Goal: Find specific page/section: Find specific page/section

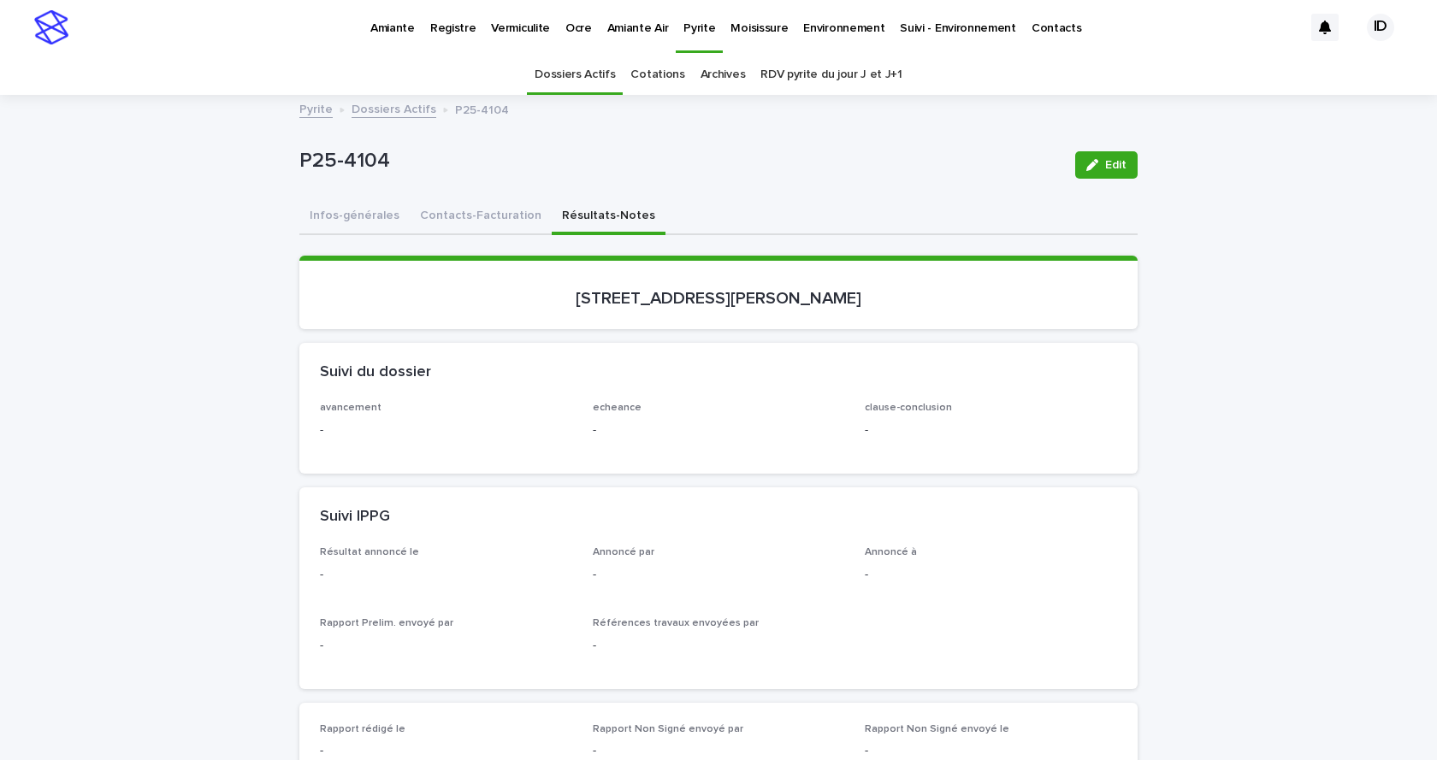
click at [813, 28] on p "Environnement" at bounding box center [843, 18] width 81 height 36
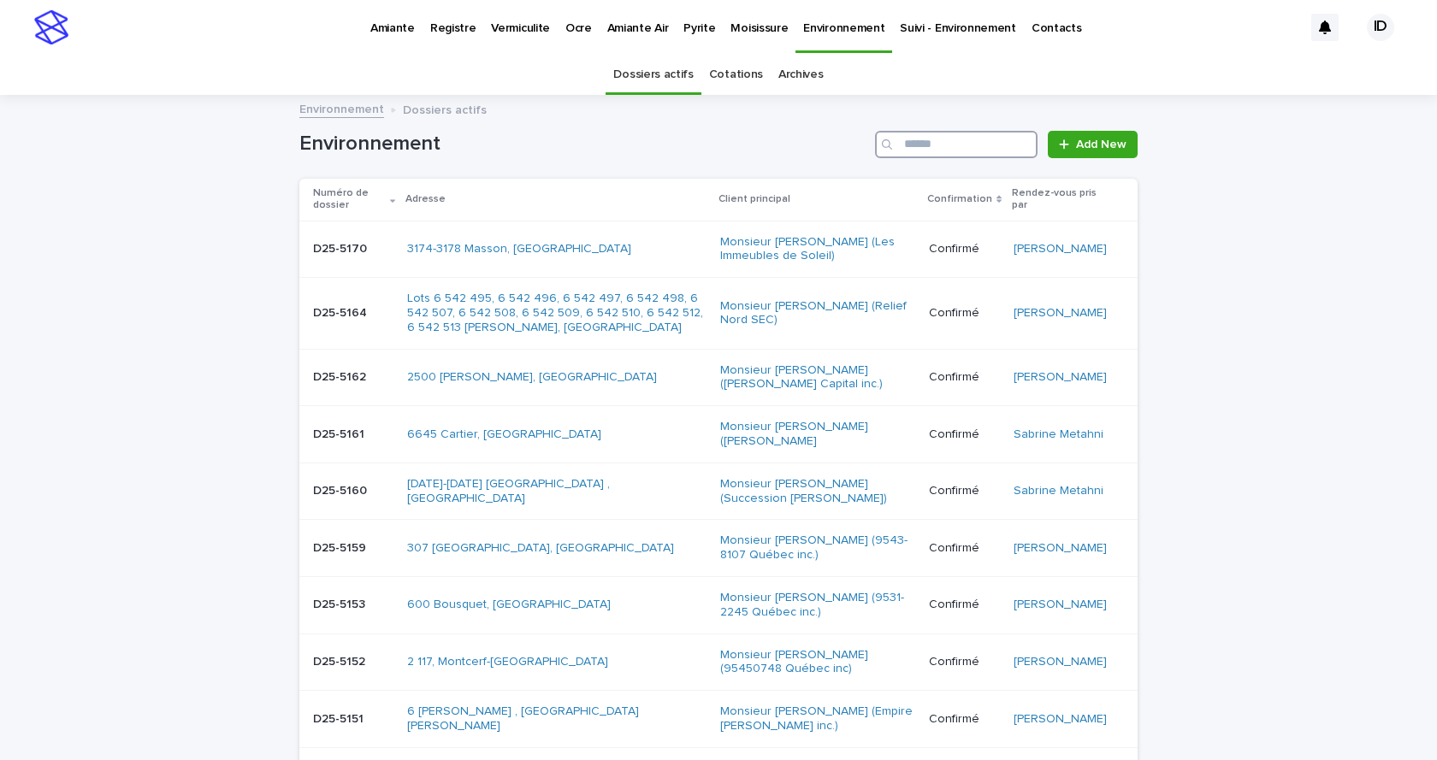
click at [920, 144] on input "Search" at bounding box center [956, 144] width 163 height 27
type input "****"
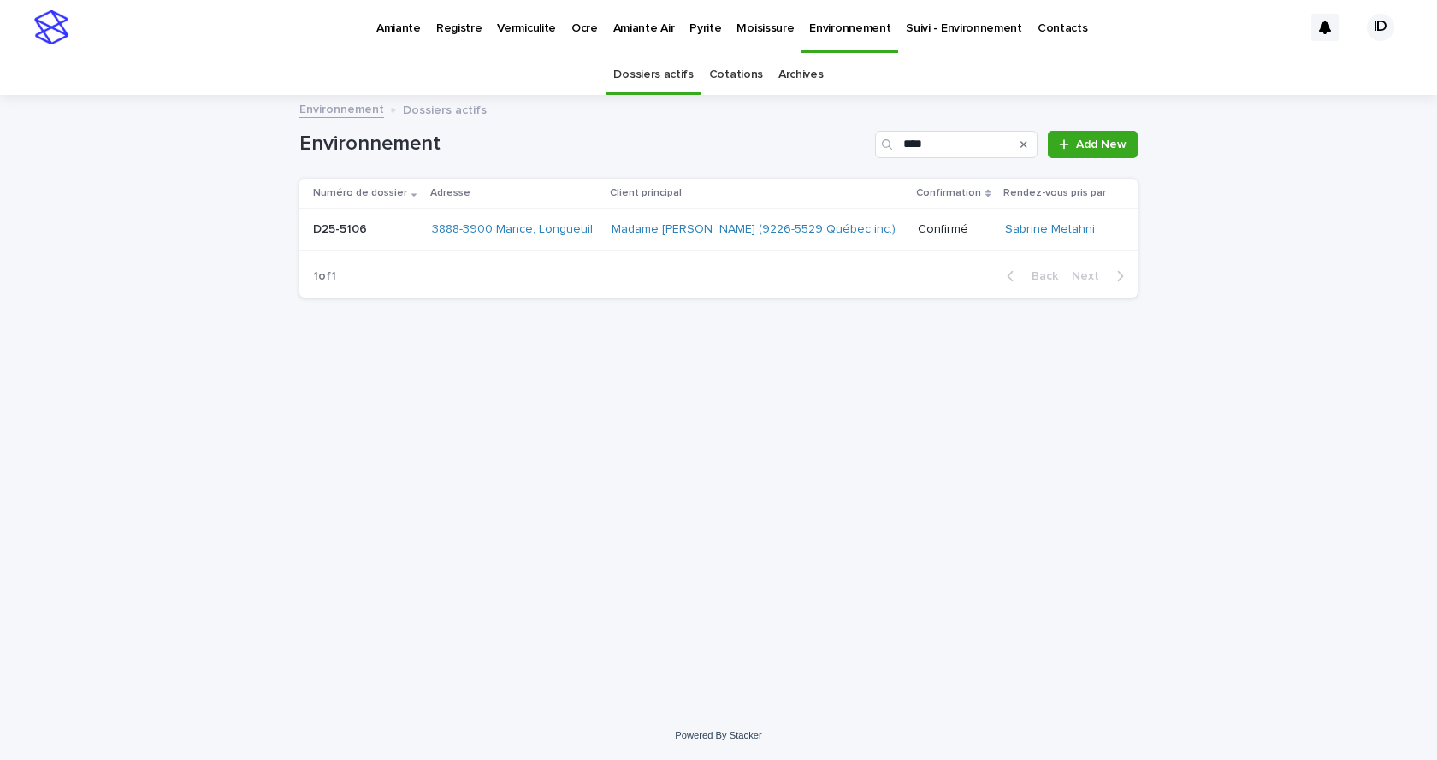
click at [594, 245] on td "3888-3900 Mance, Longueuil" at bounding box center [515, 230] width 180 height 43
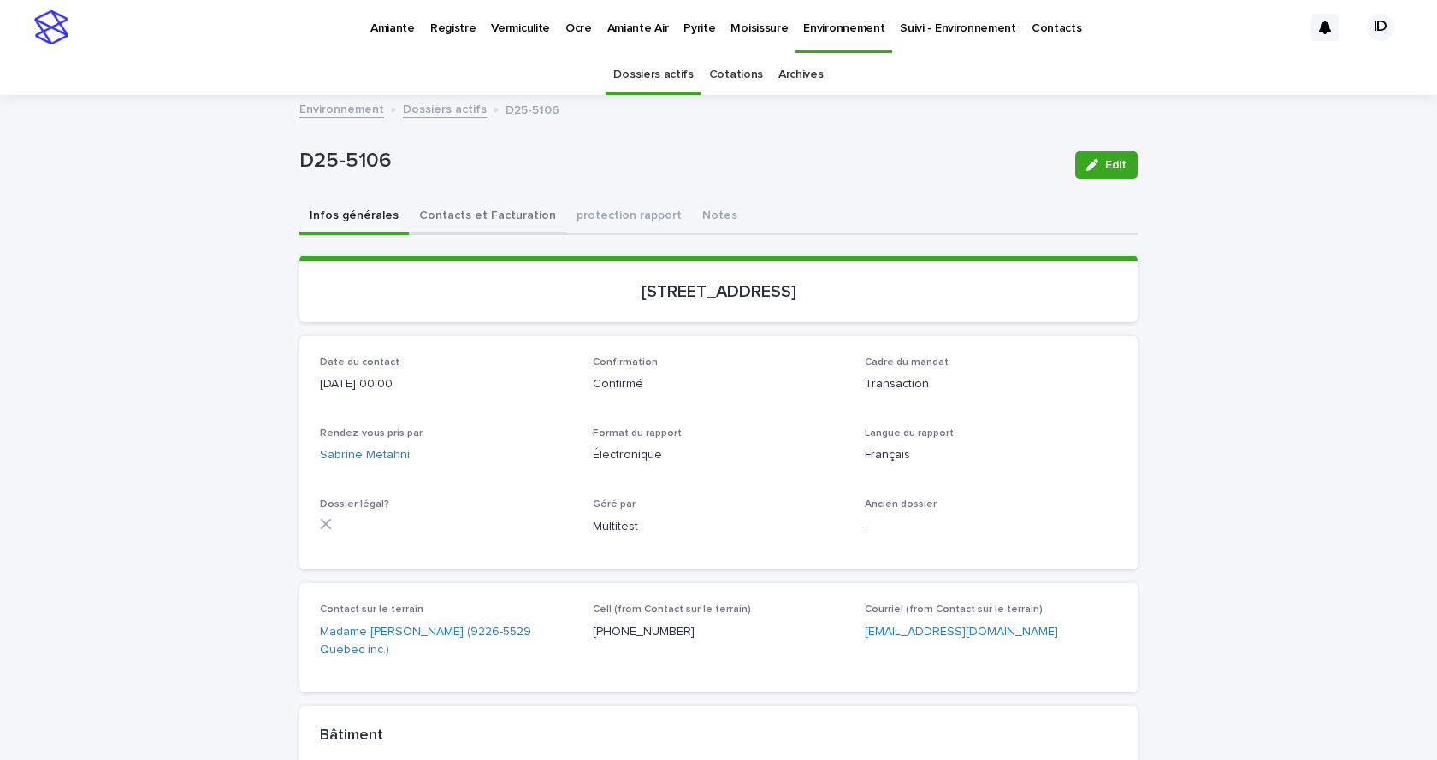
click at [485, 214] on button "Contacts et Facturation" at bounding box center [487, 217] width 157 height 36
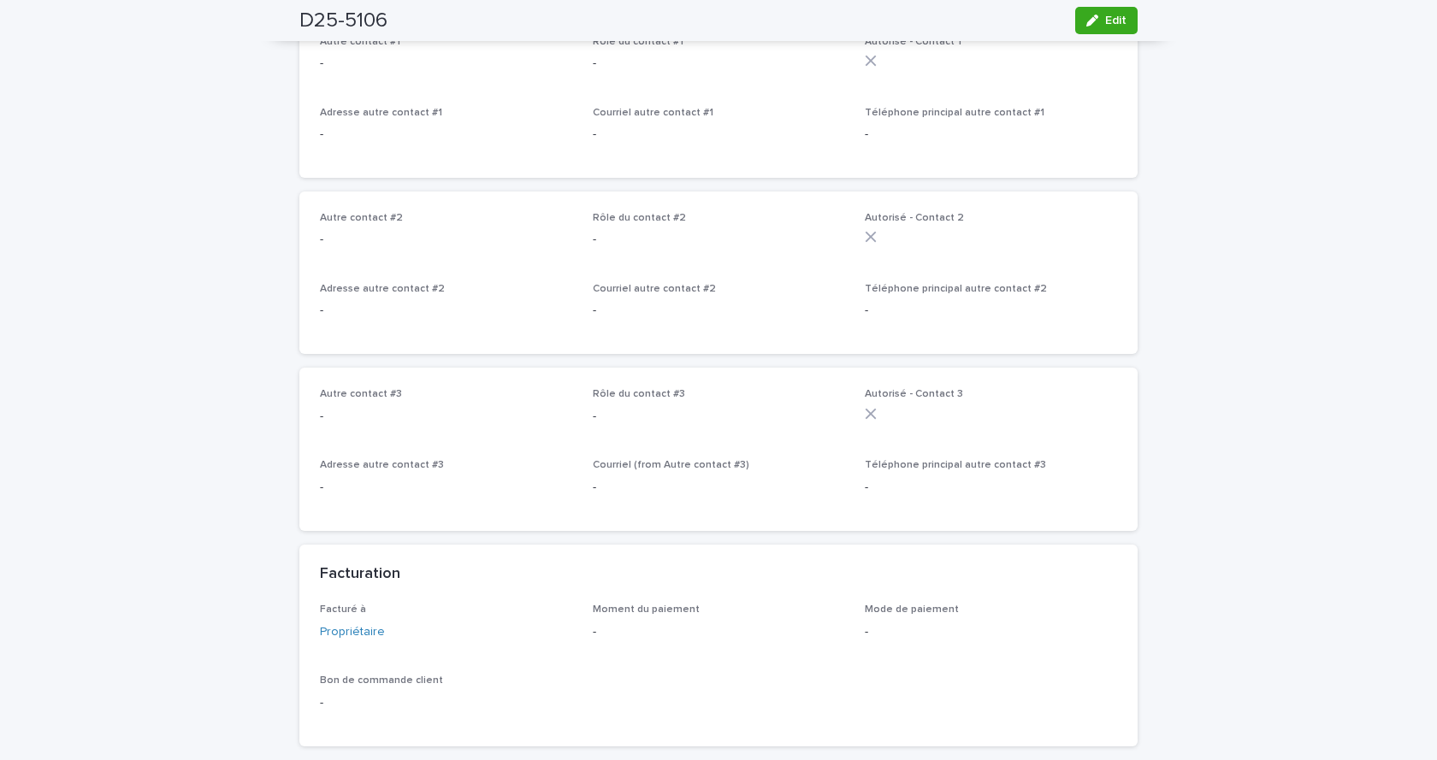
scroll to position [1197, 0]
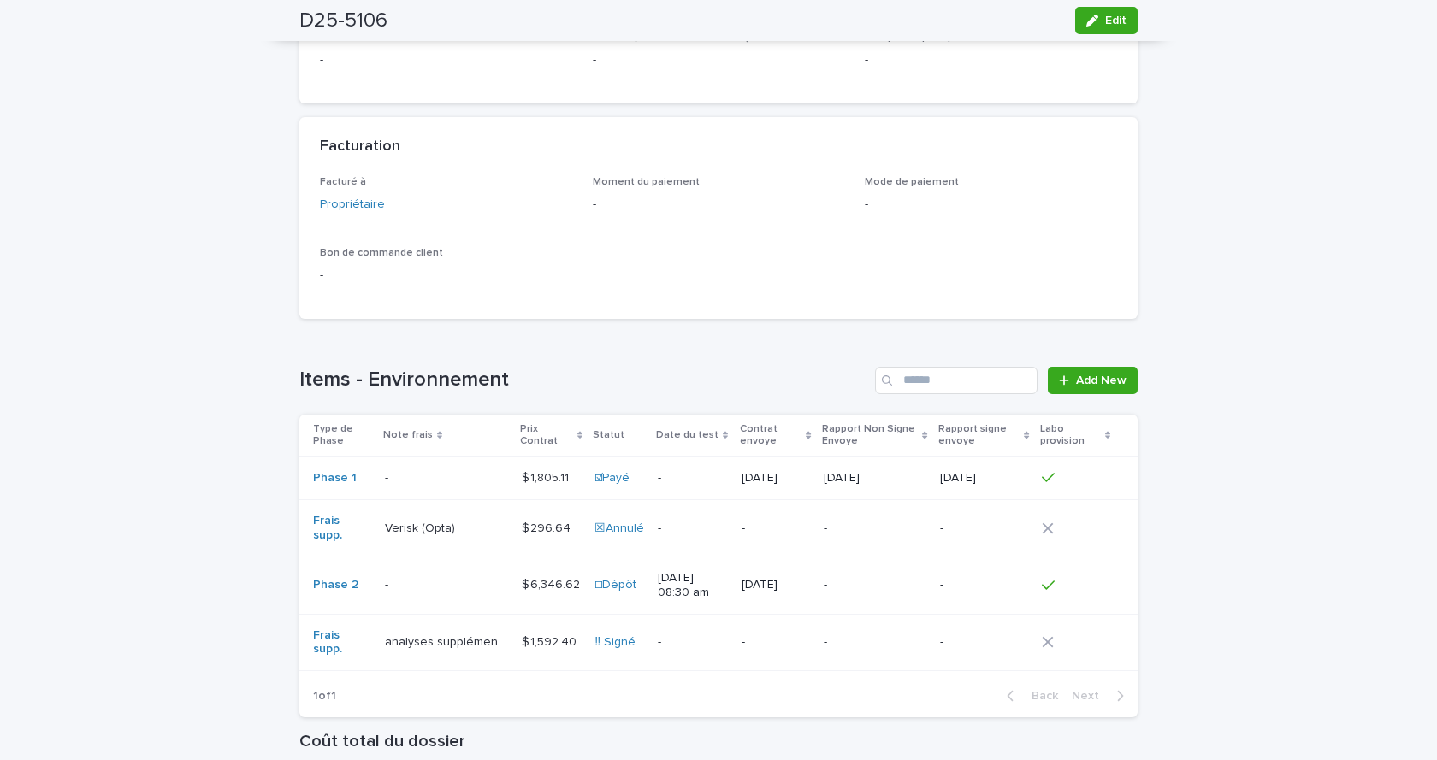
click at [539, 631] on td "$ 1,592.40 $ 1,592.40" at bounding box center [551, 642] width 73 height 57
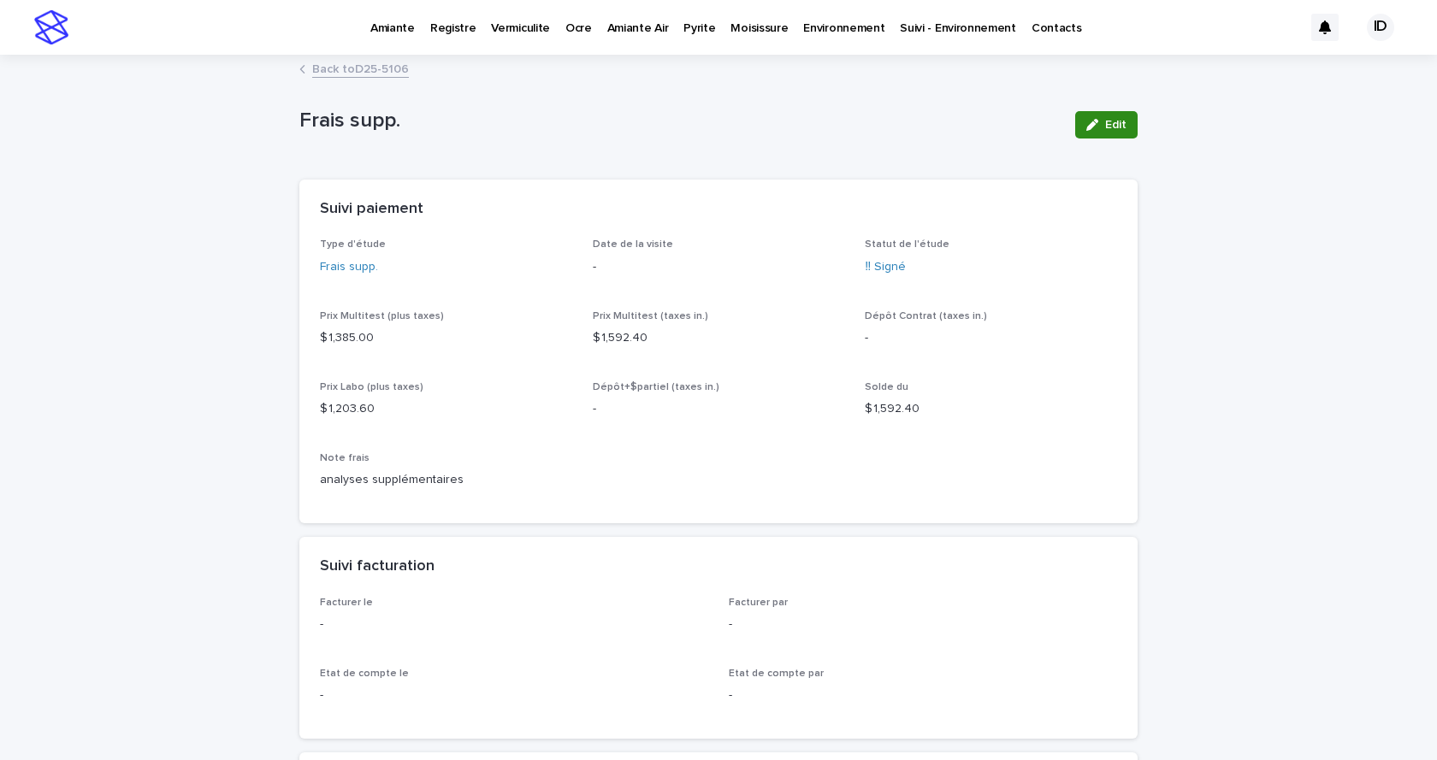
click at [1105, 125] on span "Edit" at bounding box center [1115, 125] width 21 height 12
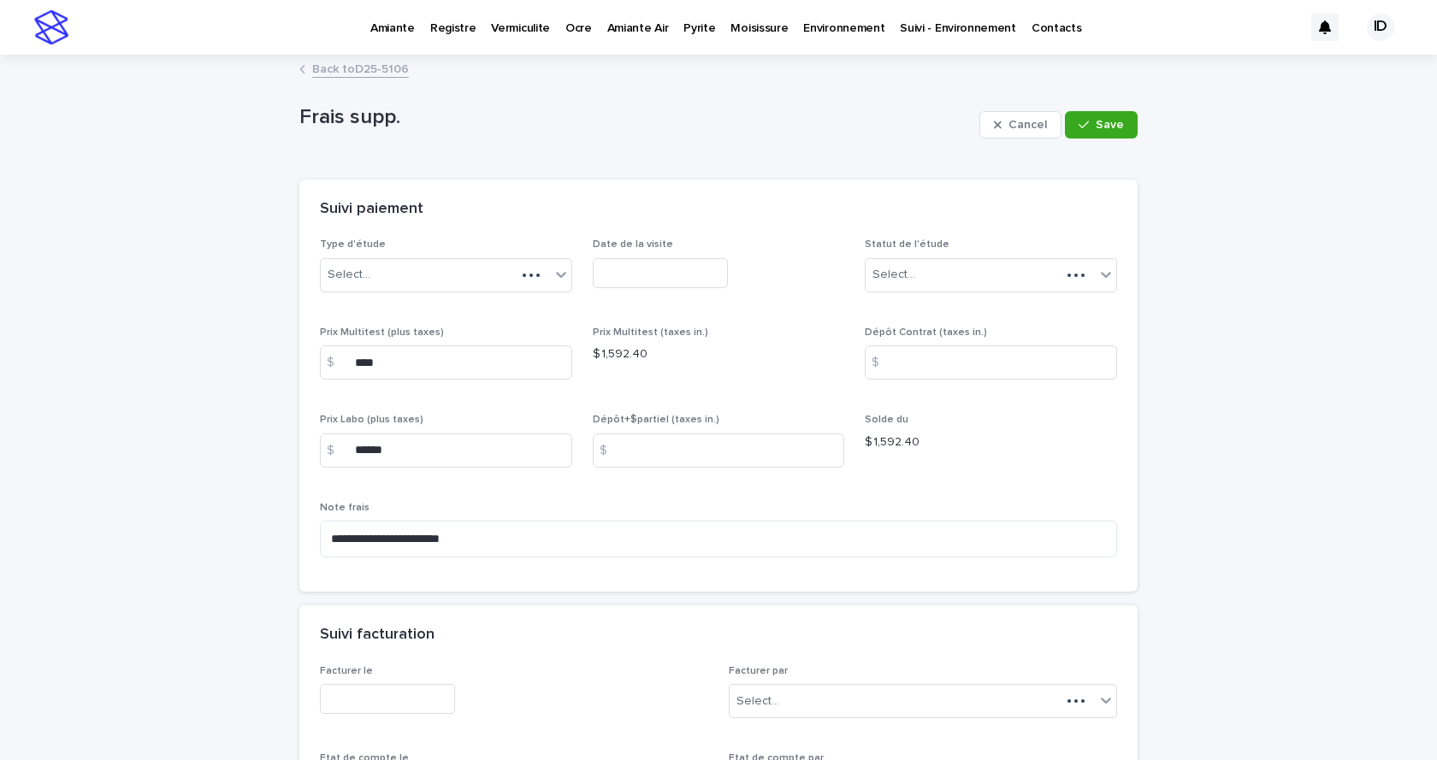
scroll to position [257, 0]
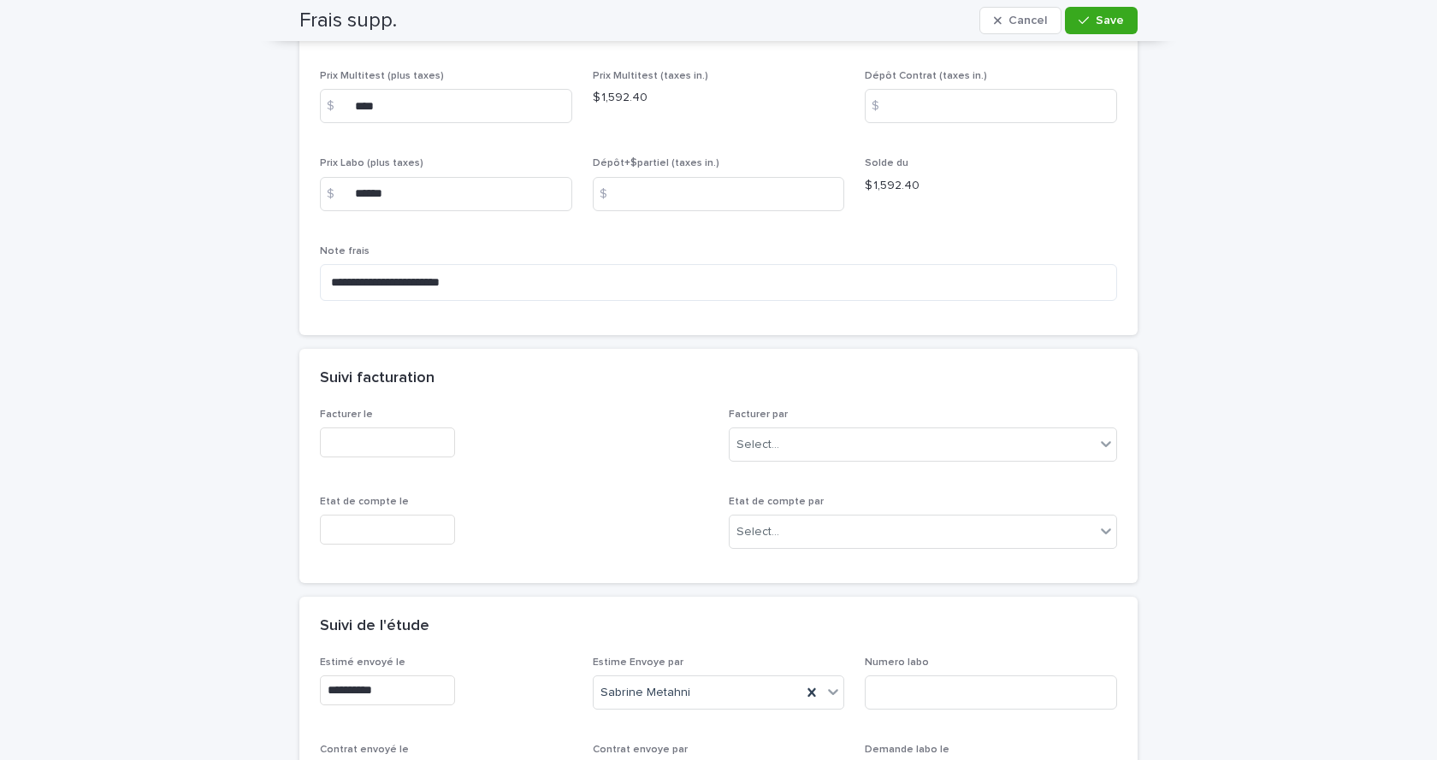
click at [375, 447] on input "text" at bounding box center [387, 443] width 135 height 30
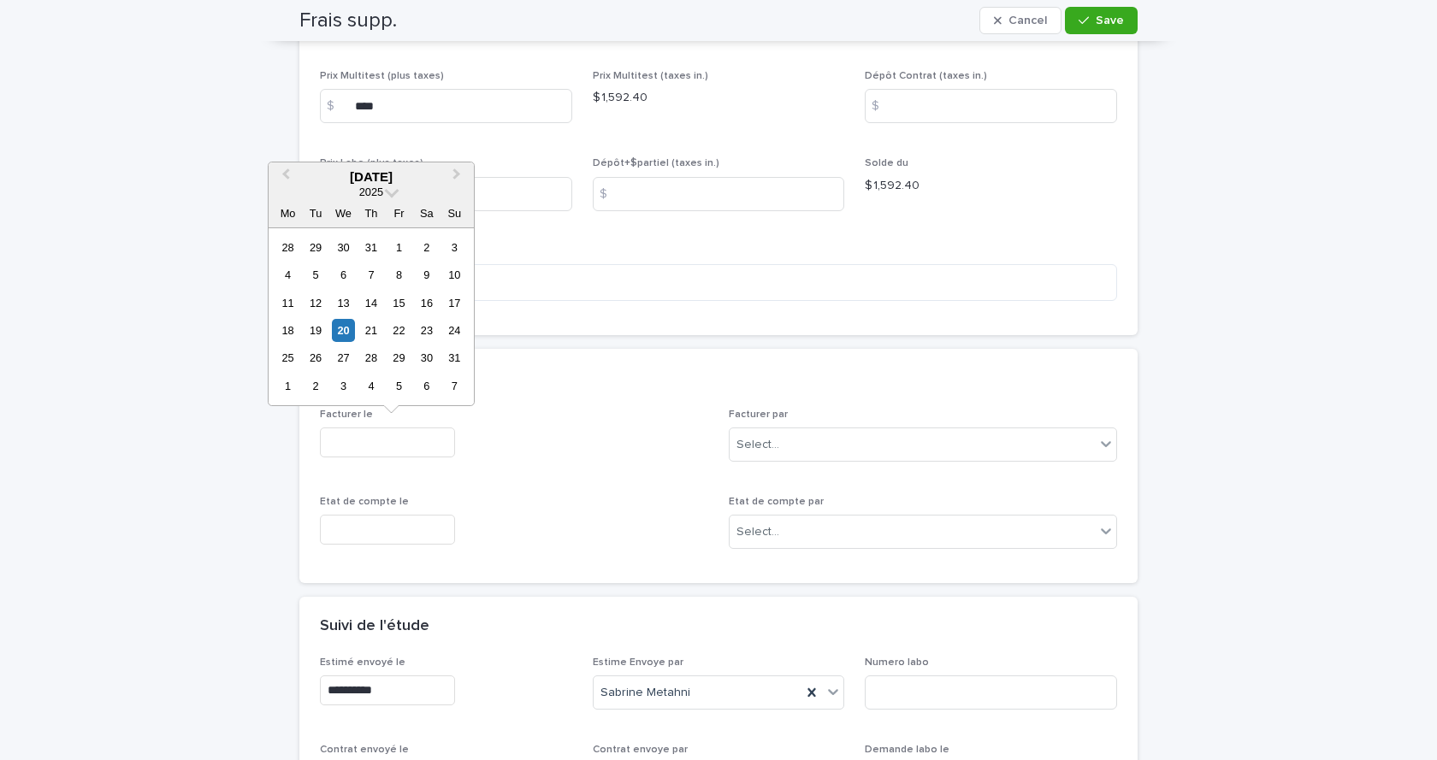
click at [337, 331] on div "20" at bounding box center [343, 330] width 23 height 23
type input "**********"
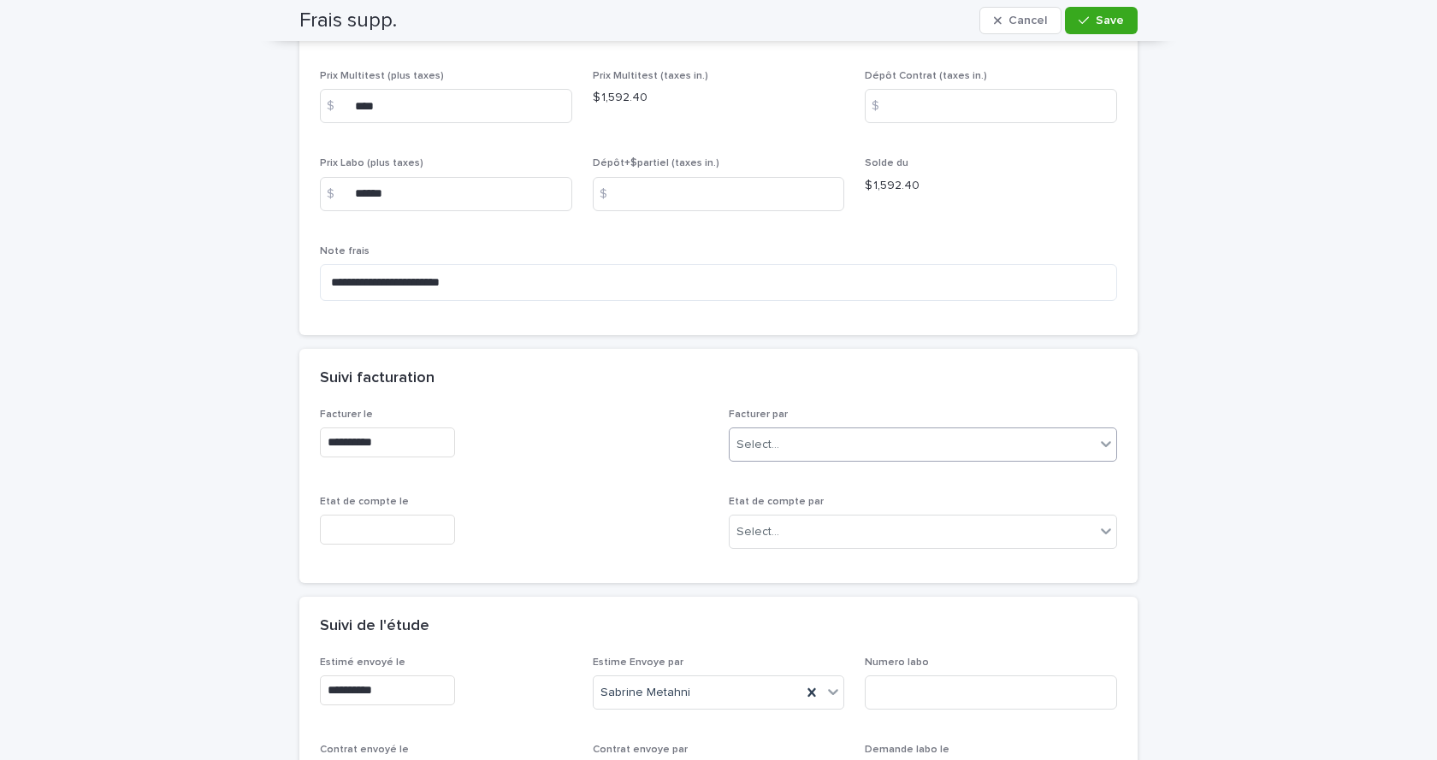
click at [854, 449] on div "Select..." at bounding box center [912, 445] width 365 height 28
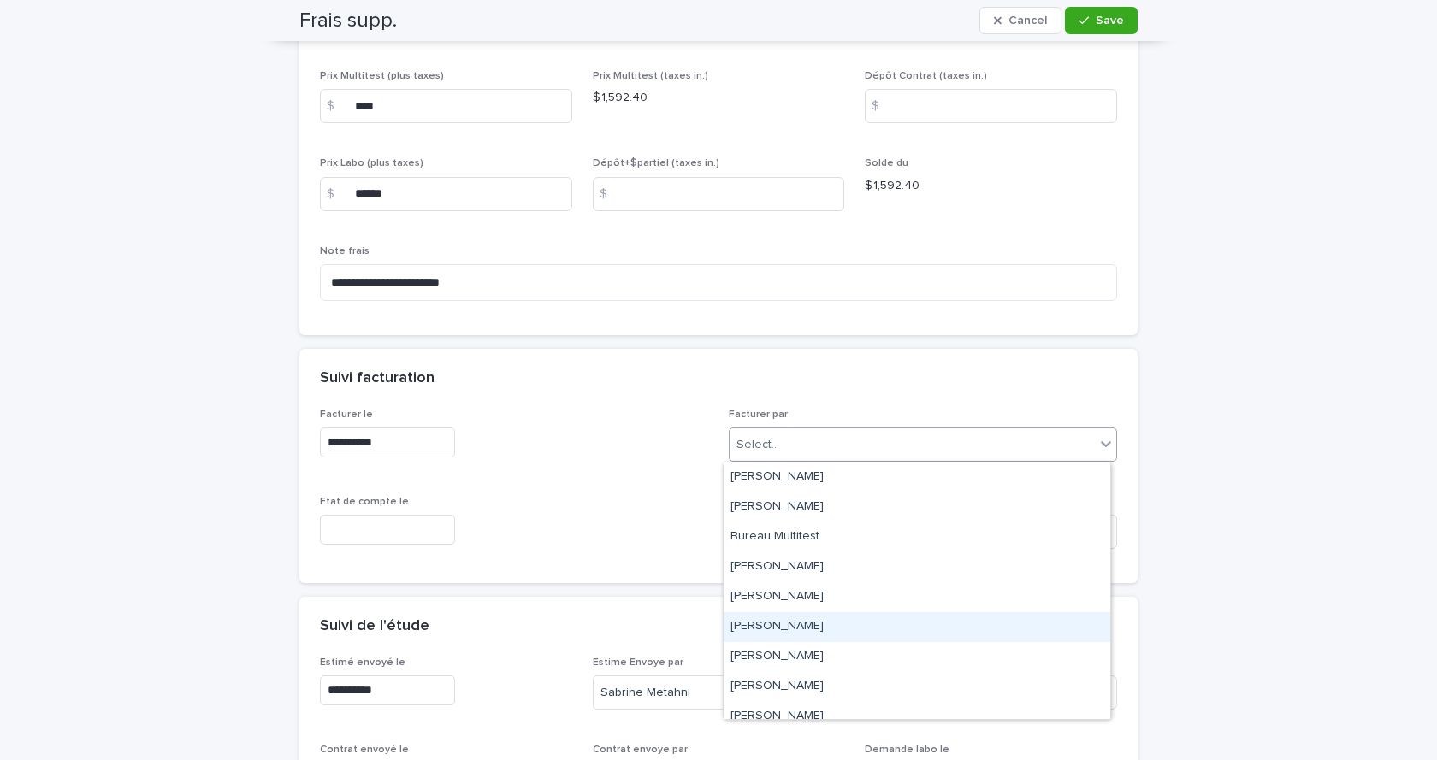
click at [767, 628] on div "[PERSON_NAME]" at bounding box center [917, 627] width 387 height 30
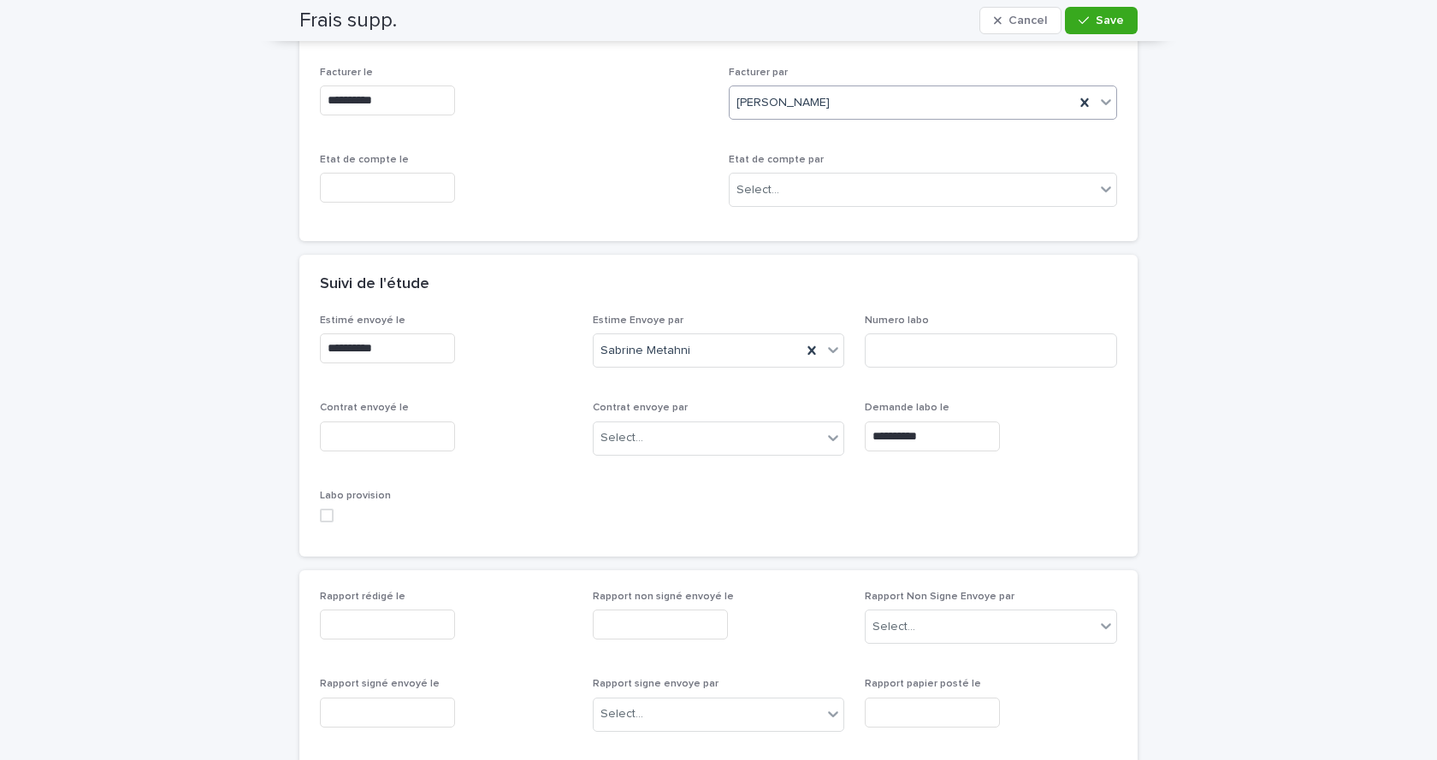
scroll to position [684, 0]
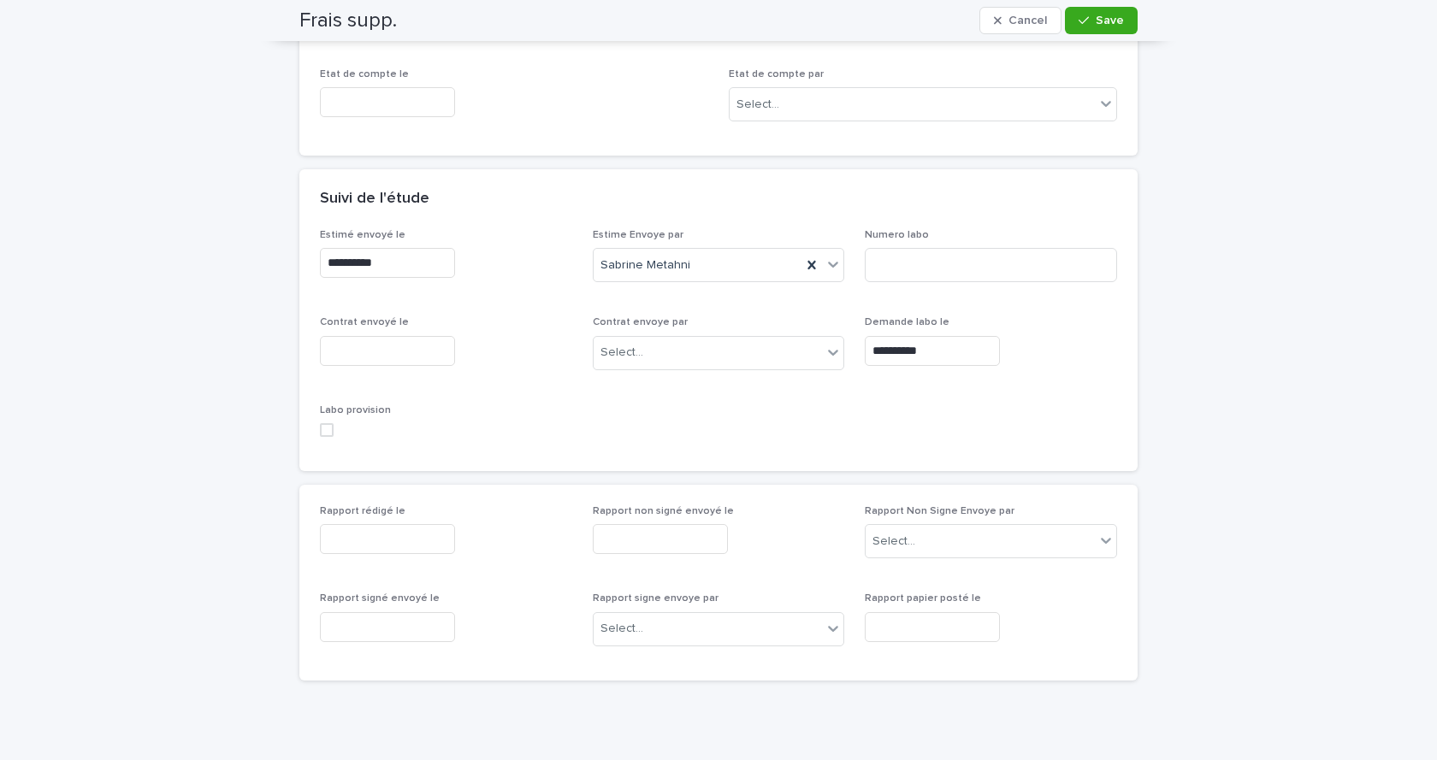
click at [321, 433] on span at bounding box center [327, 430] width 14 height 14
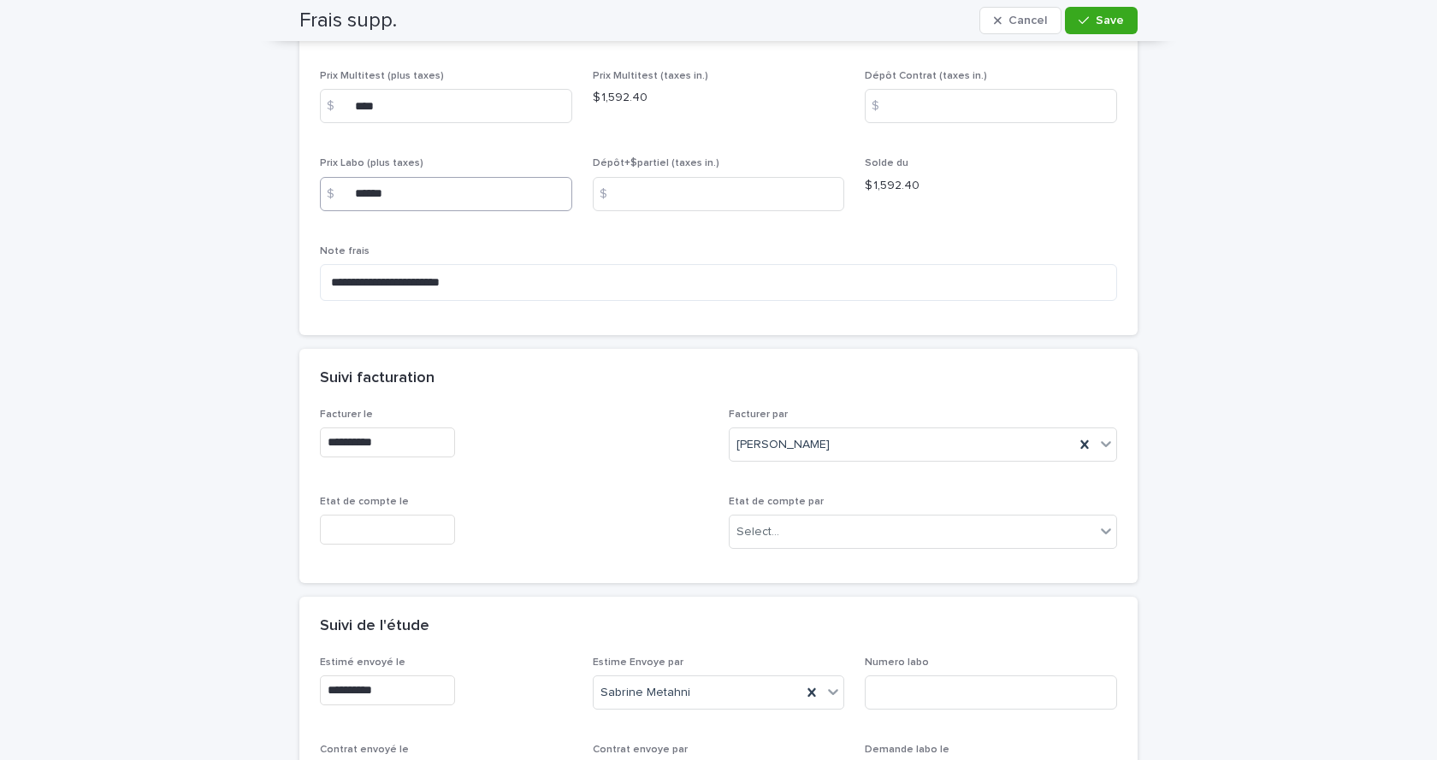
scroll to position [0, 0]
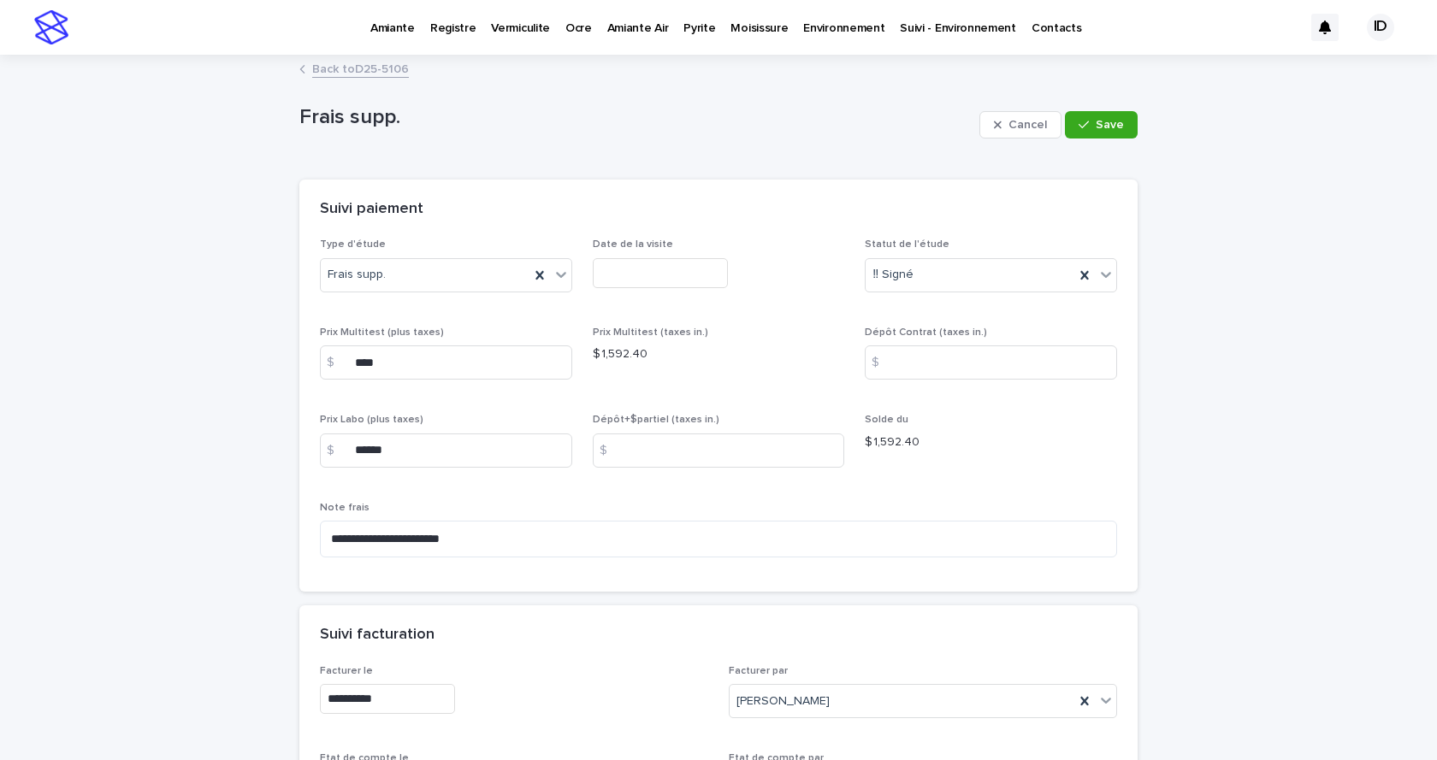
click at [691, 27] on p "Pyrite" at bounding box center [699, 18] width 32 height 36
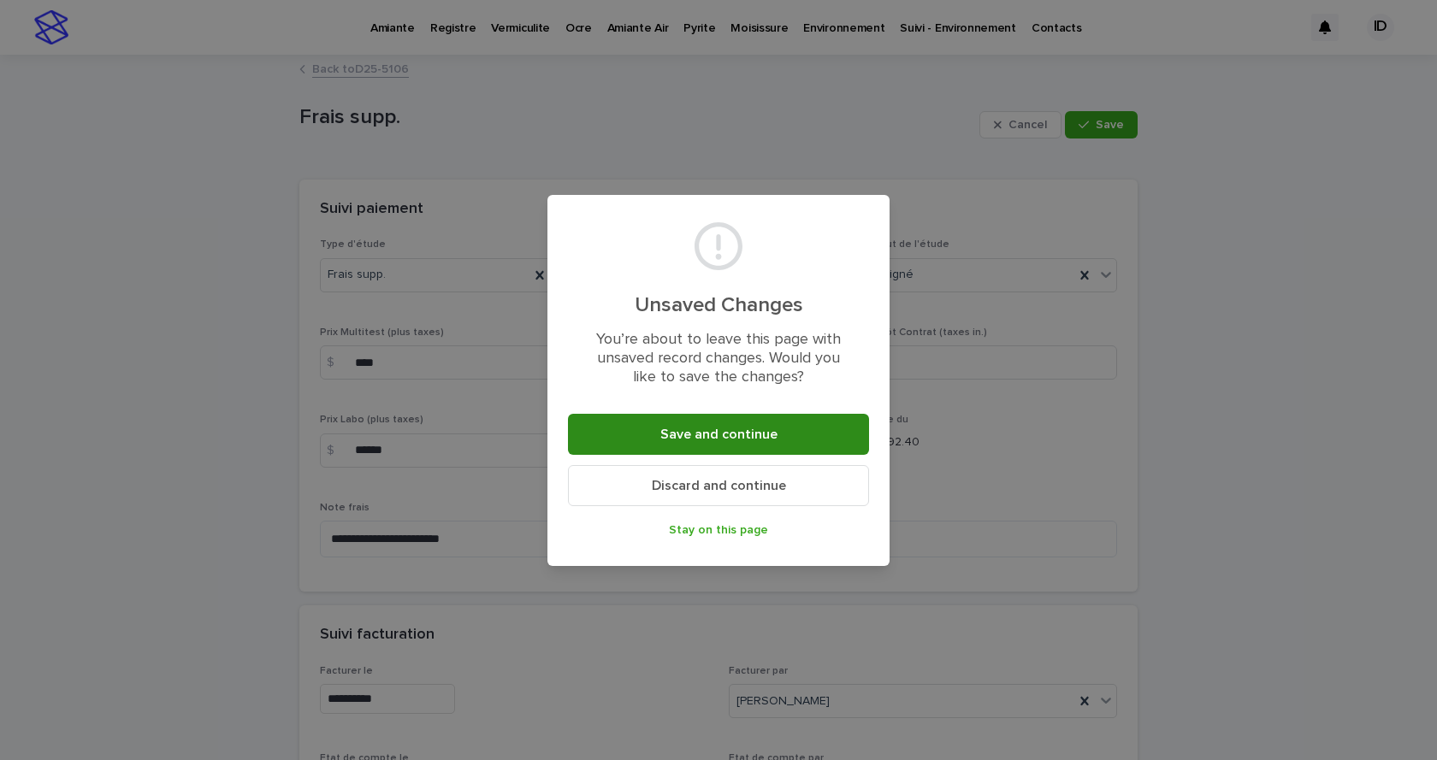
click at [704, 438] on span "Save and continue" at bounding box center [718, 435] width 117 height 14
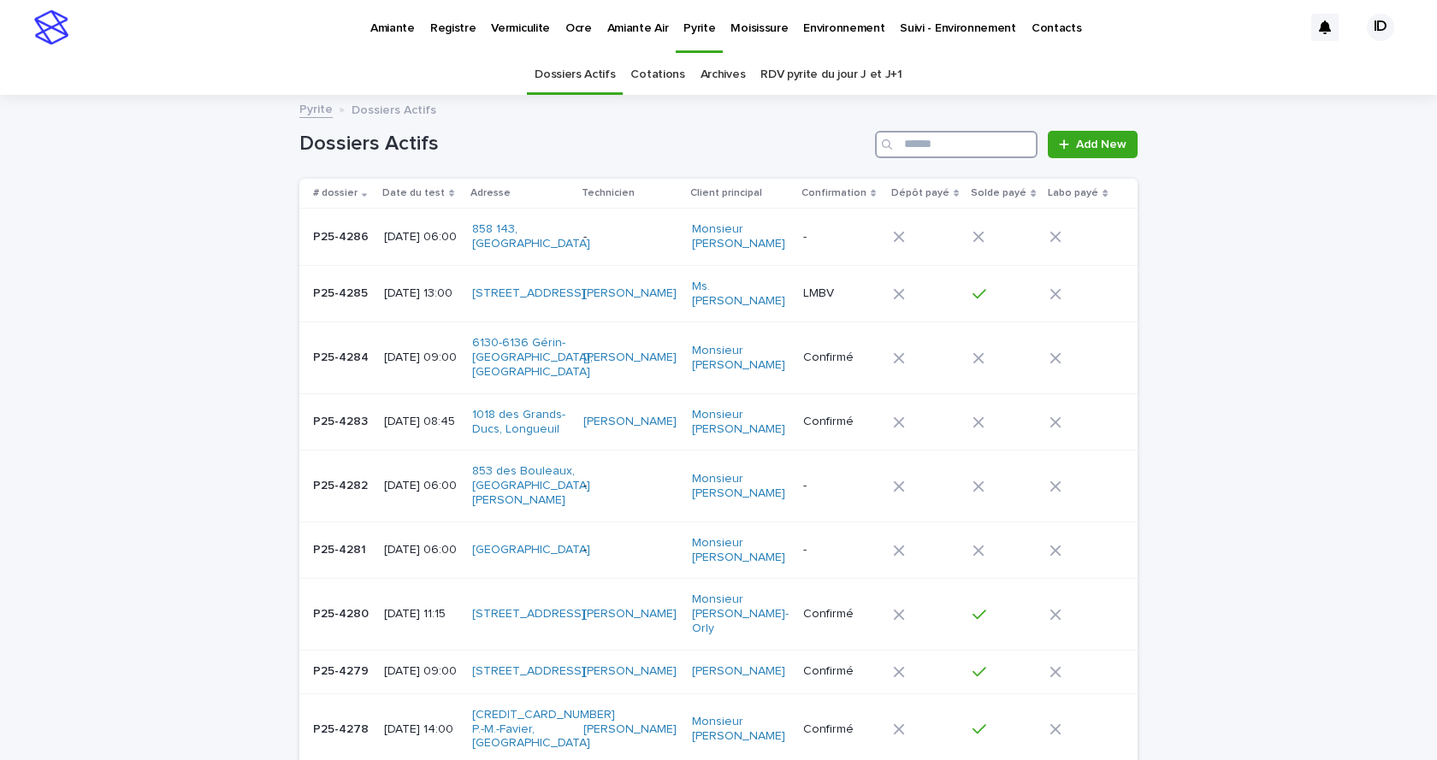
click at [919, 136] on input "Search" at bounding box center [956, 144] width 163 height 27
type input "********"
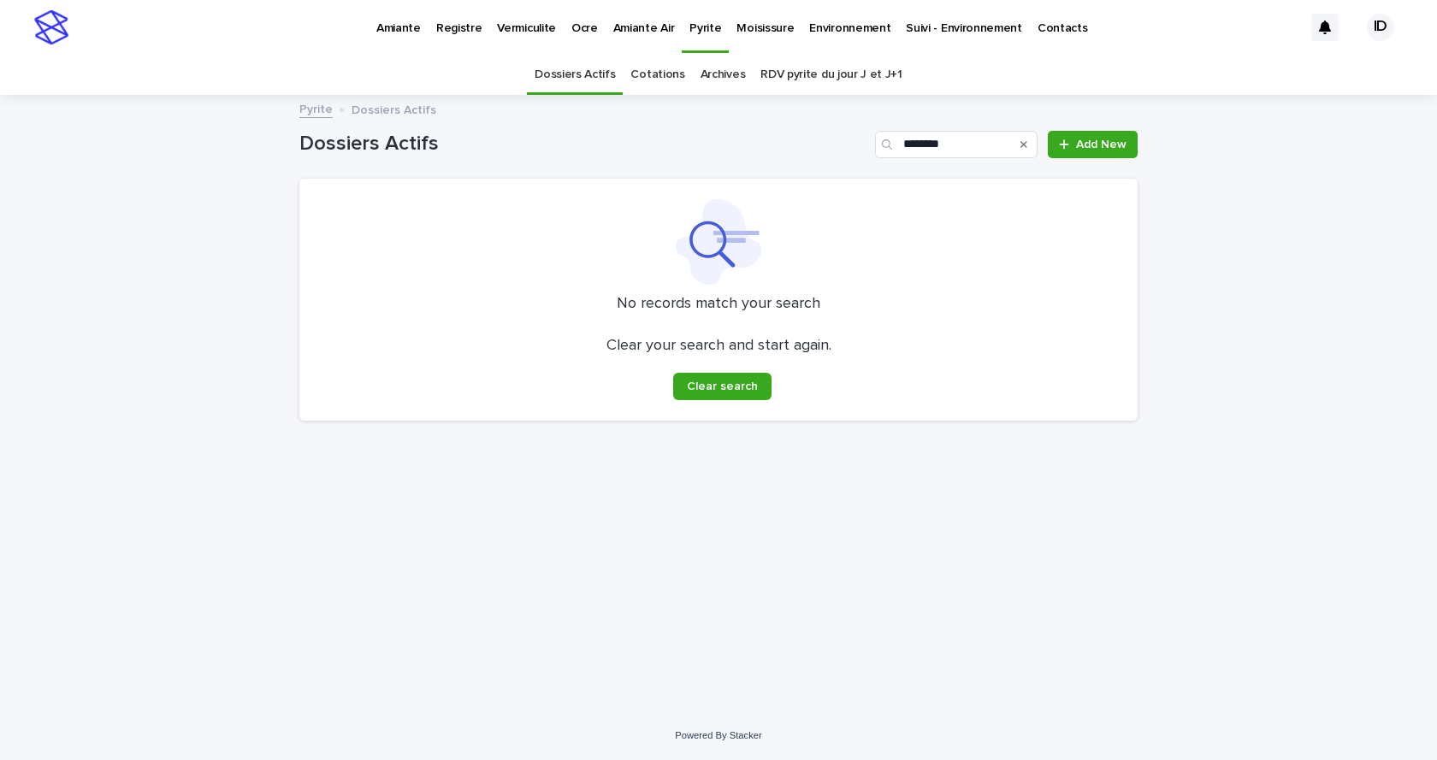
click at [718, 69] on link "Archives" at bounding box center [722, 75] width 45 height 40
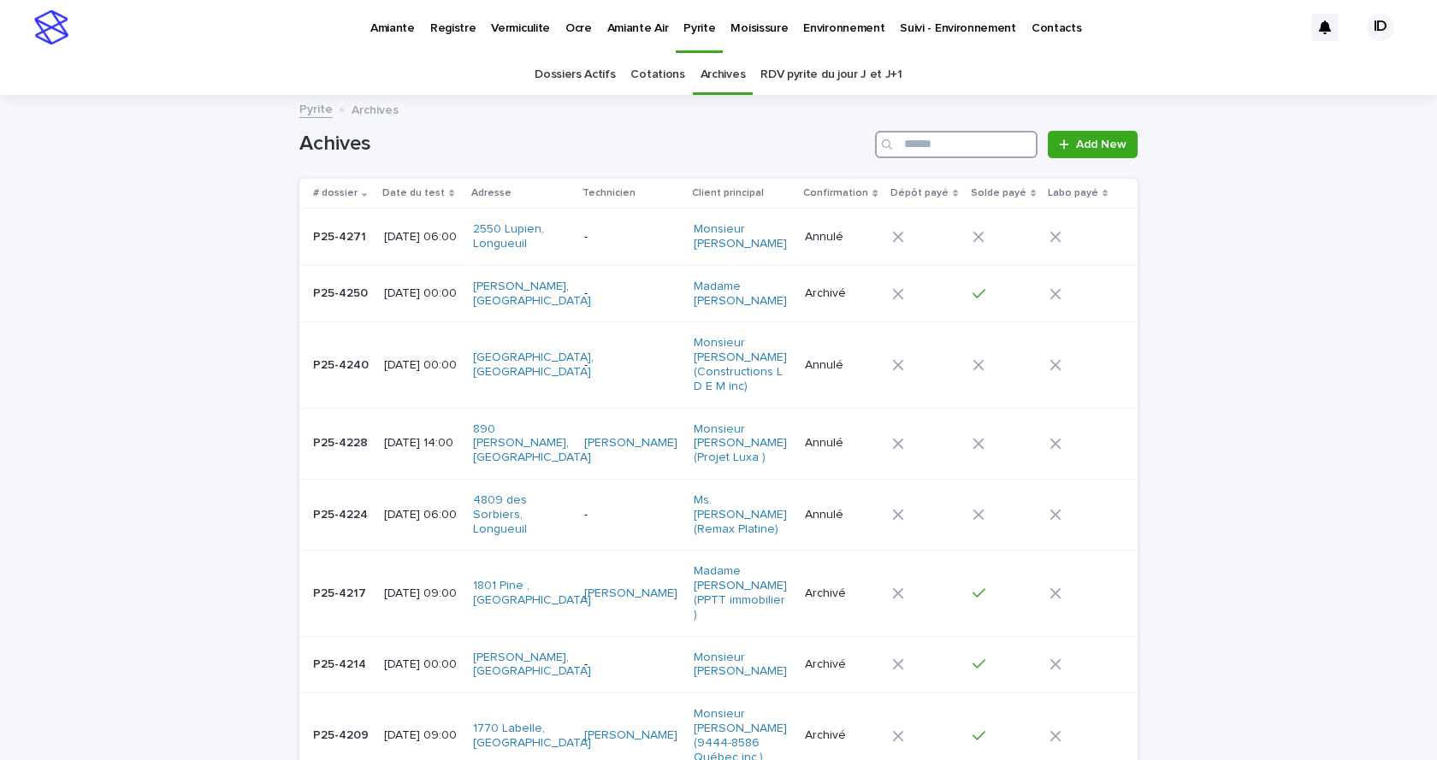
click at [936, 141] on input "Search" at bounding box center [956, 144] width 163 height 27
type input "********"
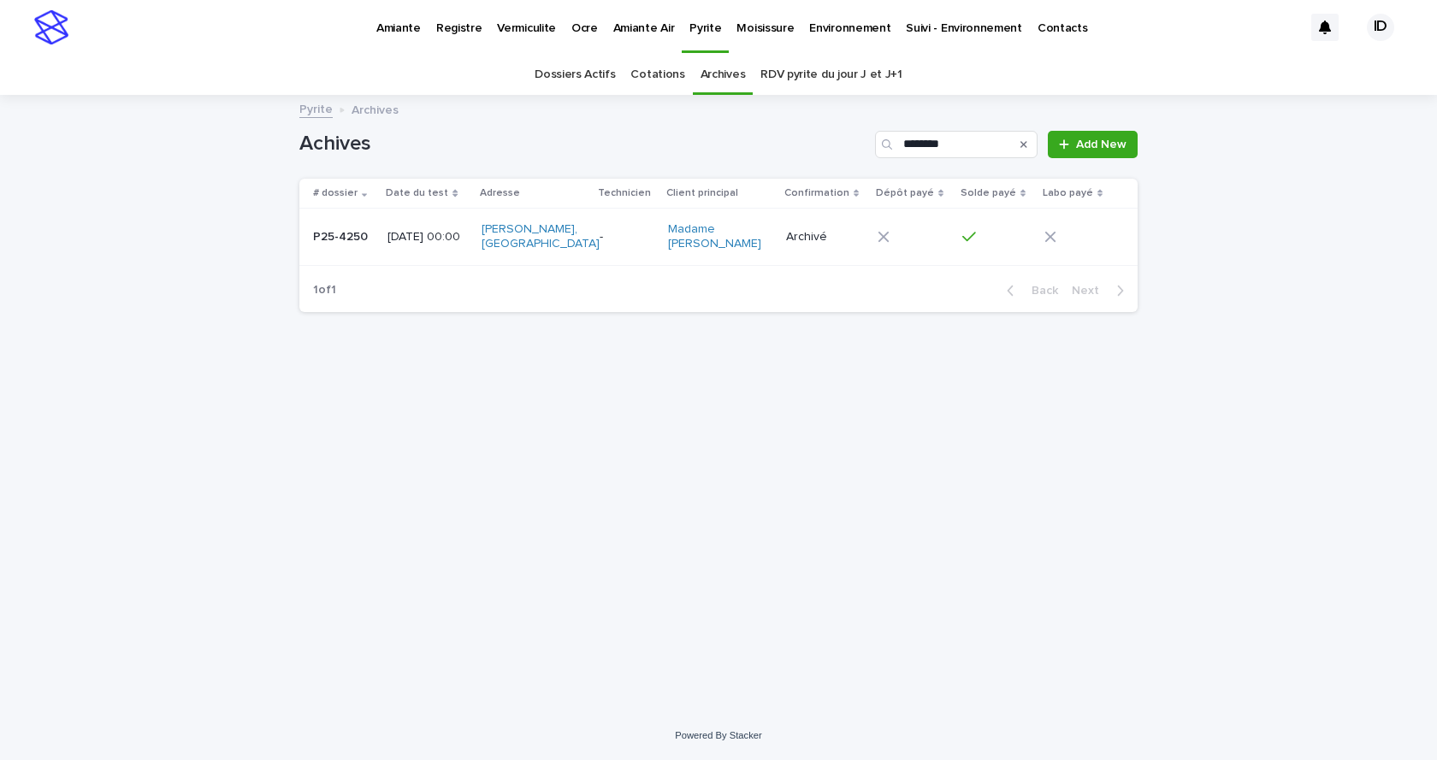
click at [593, 263] on td "[PERSON_NAME], [GEOGRAPHIC_DATA]" at bounding box center [534, 237] width 118 height 57
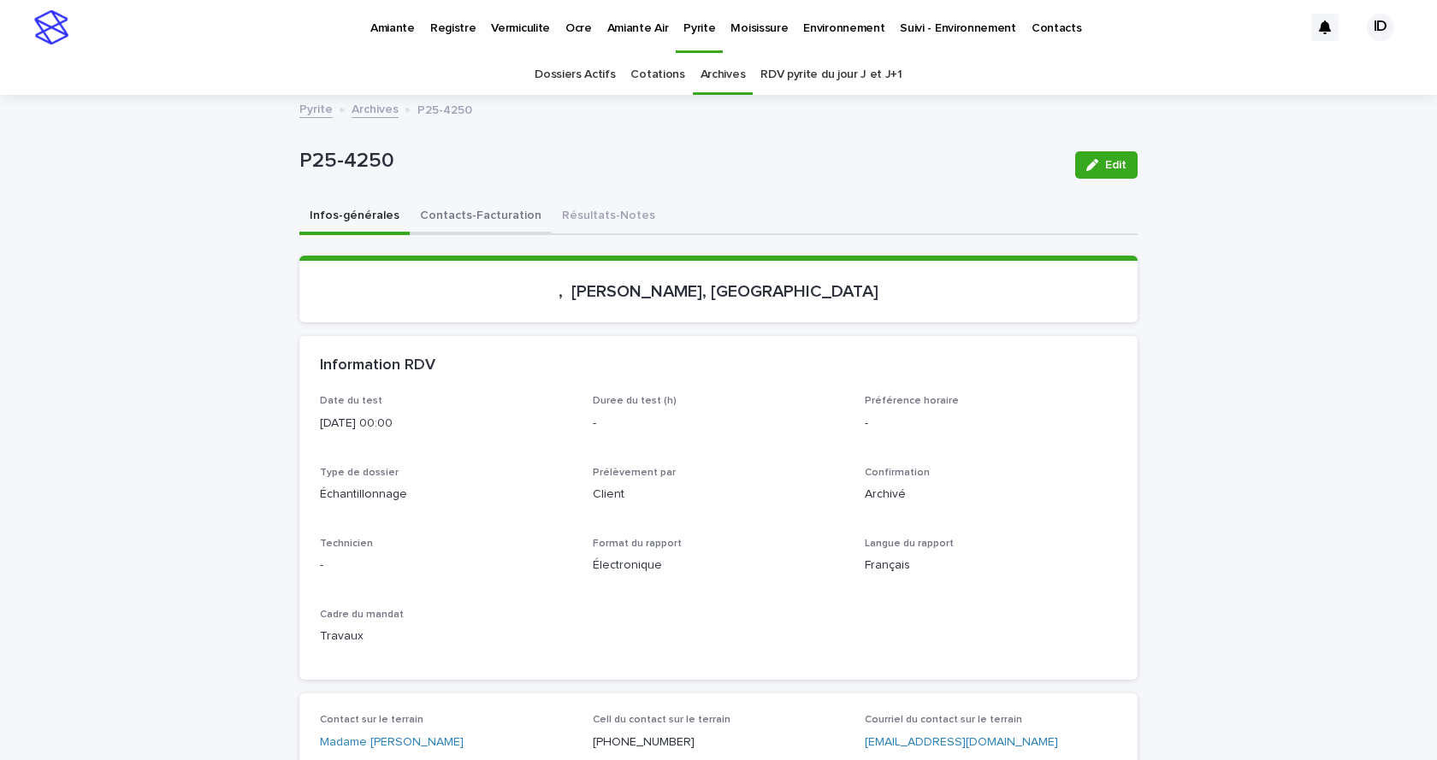
click at [467, 209] on button "Contacts-Facturation" at bounding box center [481, 217] width 142 height 36
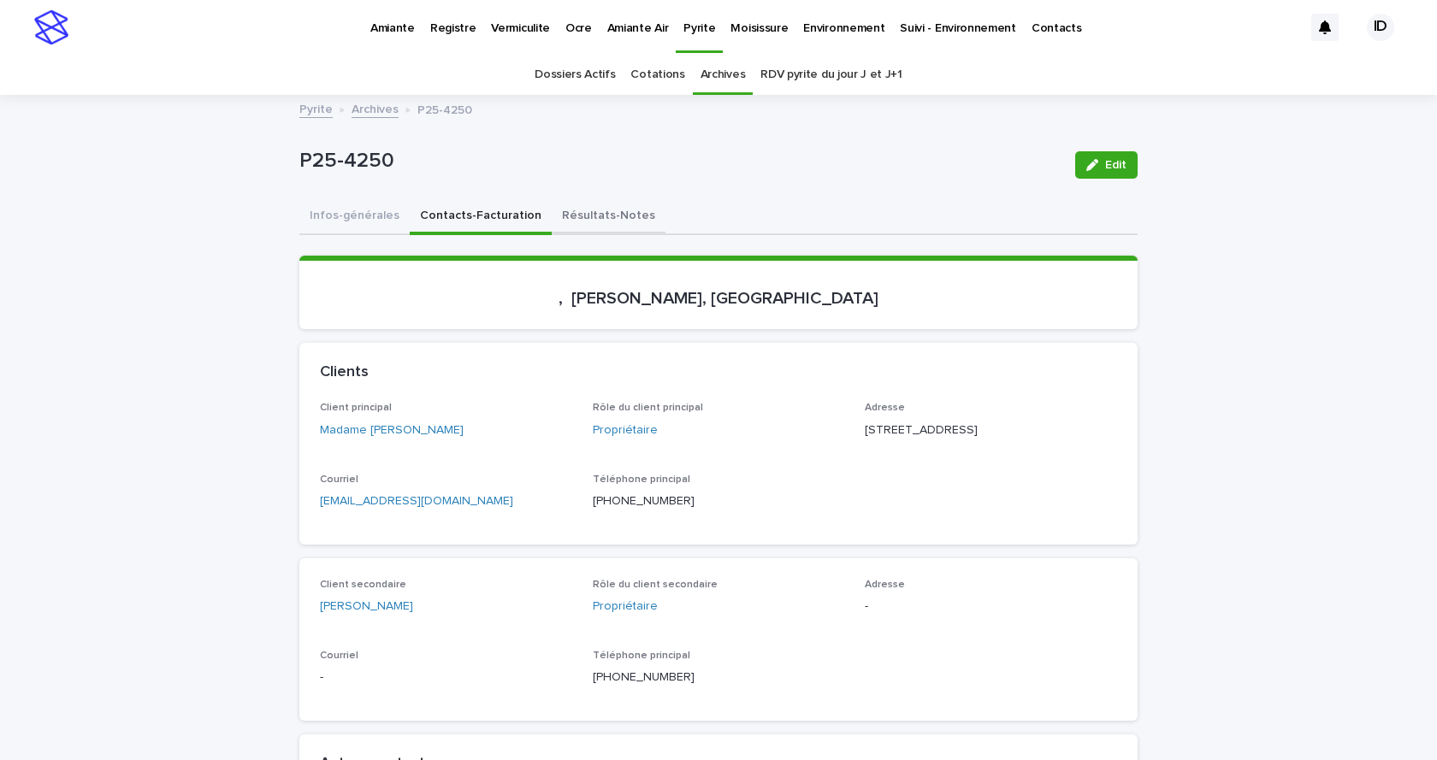
click at [572, 211] on button "Résultats-Notes" at bounding box center [609, 217] width 114 height 36
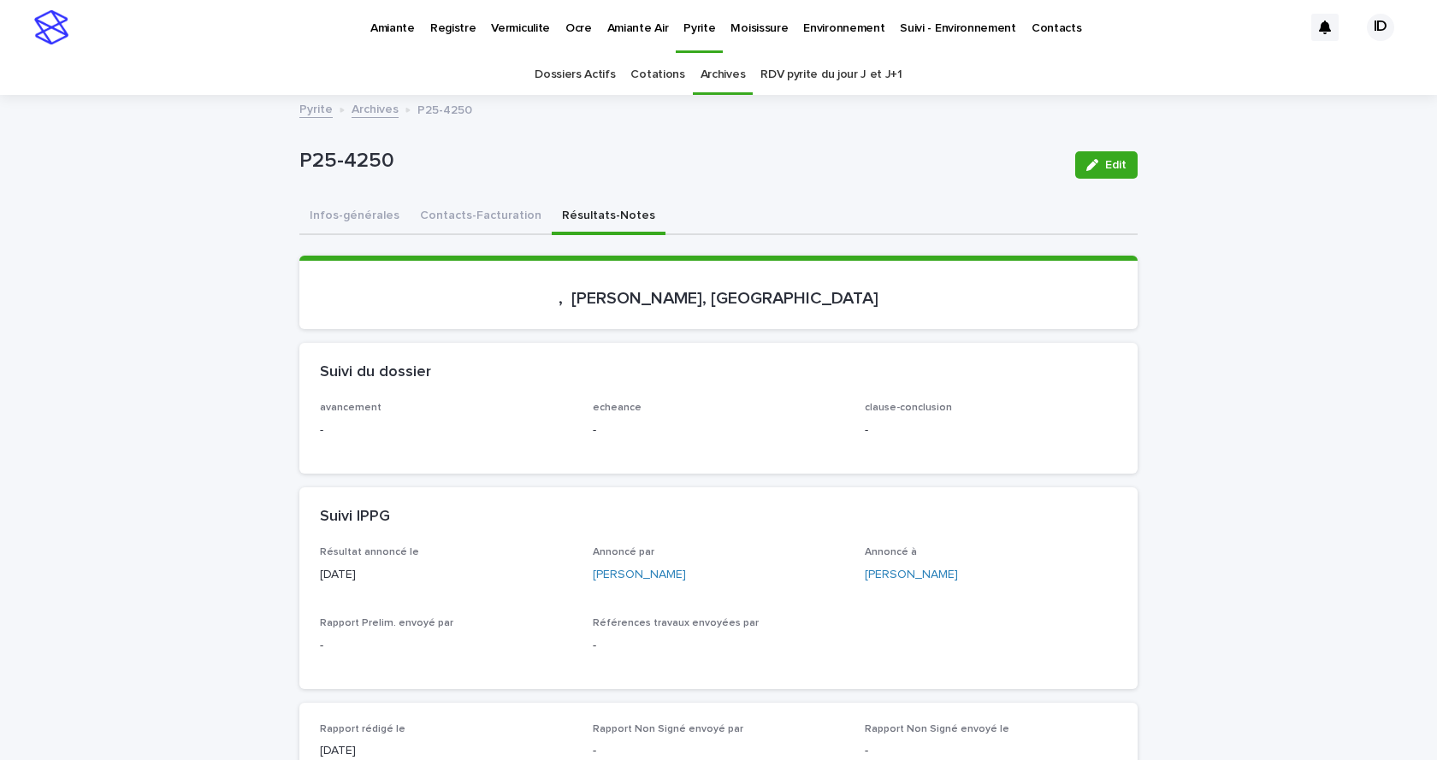
click at [815, 27] on p "Environnement" at bounding box center [843, 18] width 81 height 36
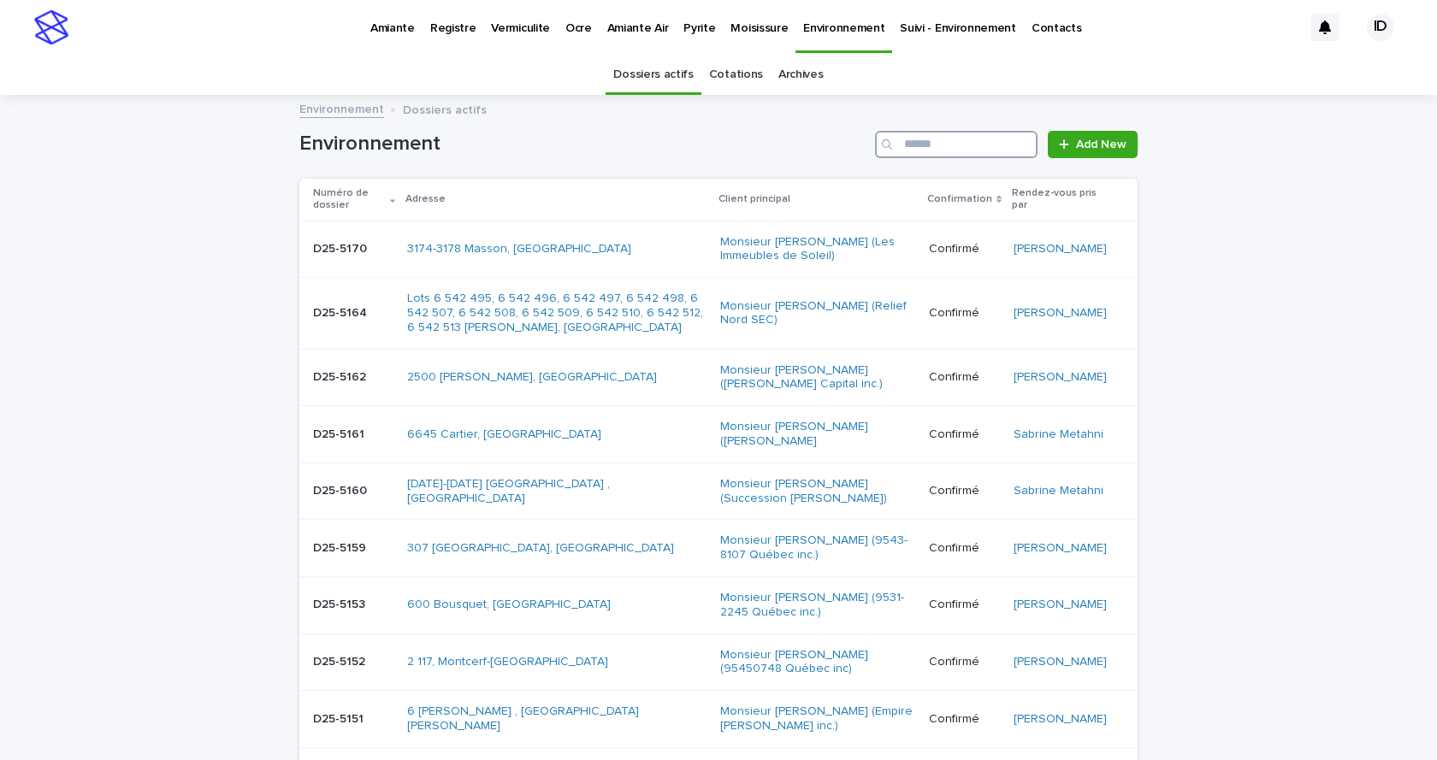
click at [924, 145] on input "Search" at bounding box center [956, 144] width 163 height 27
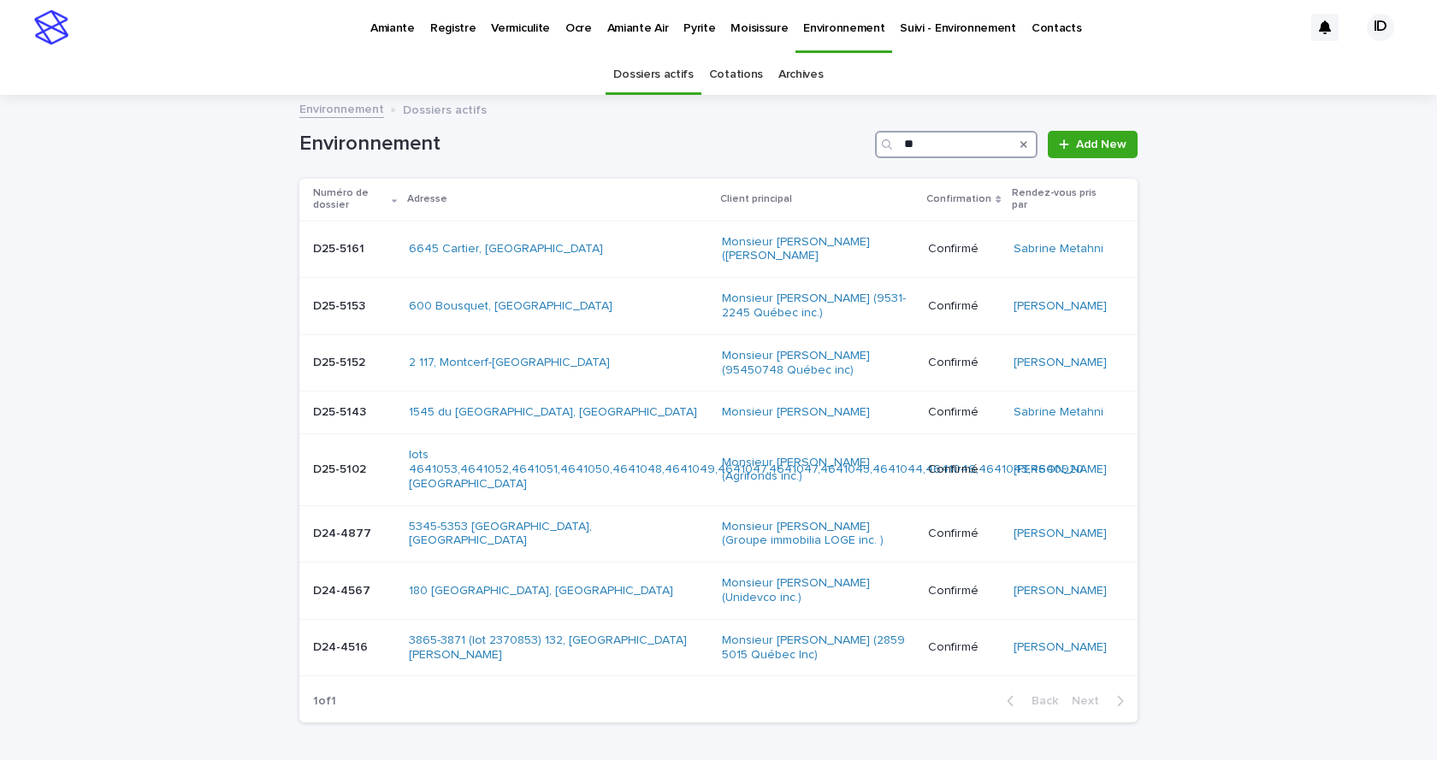
type input "*"
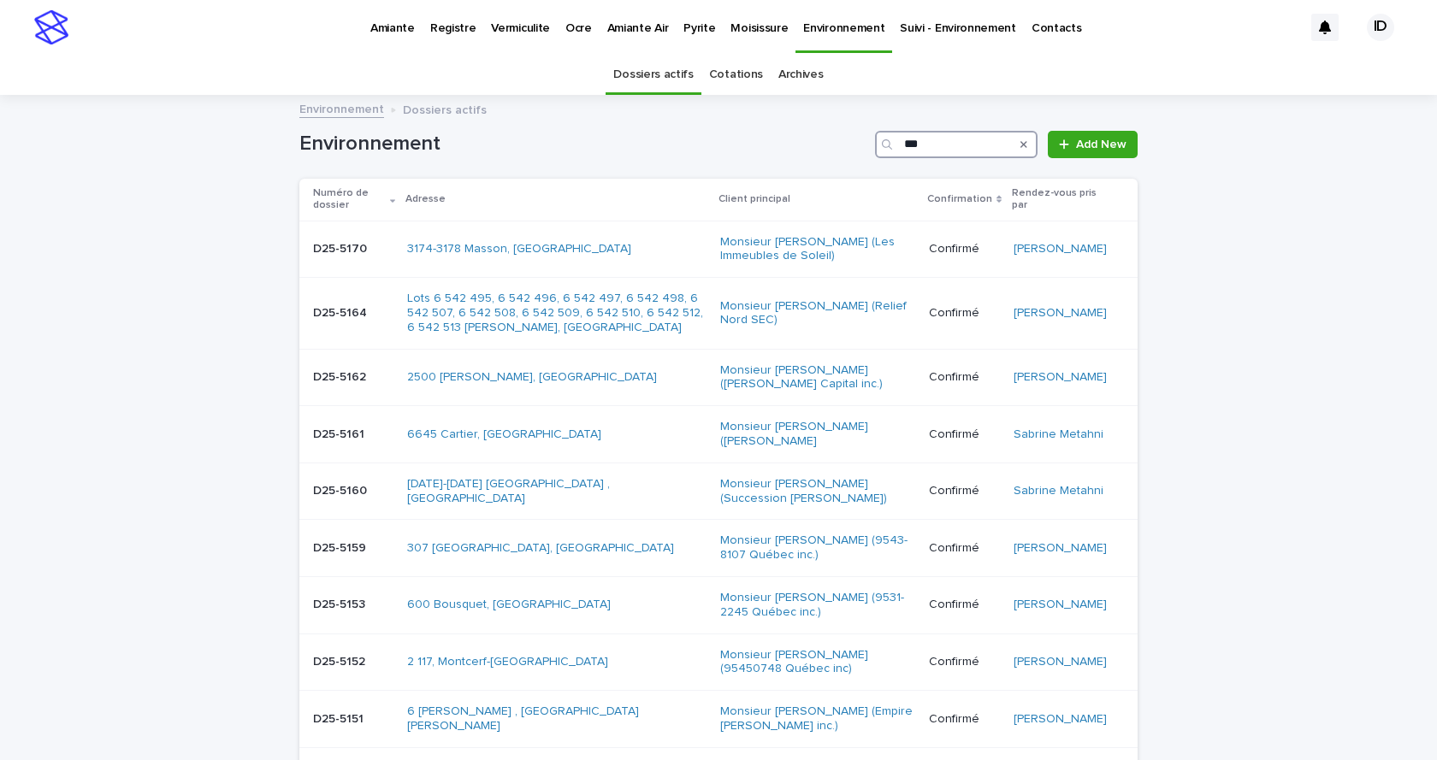
type input "****"
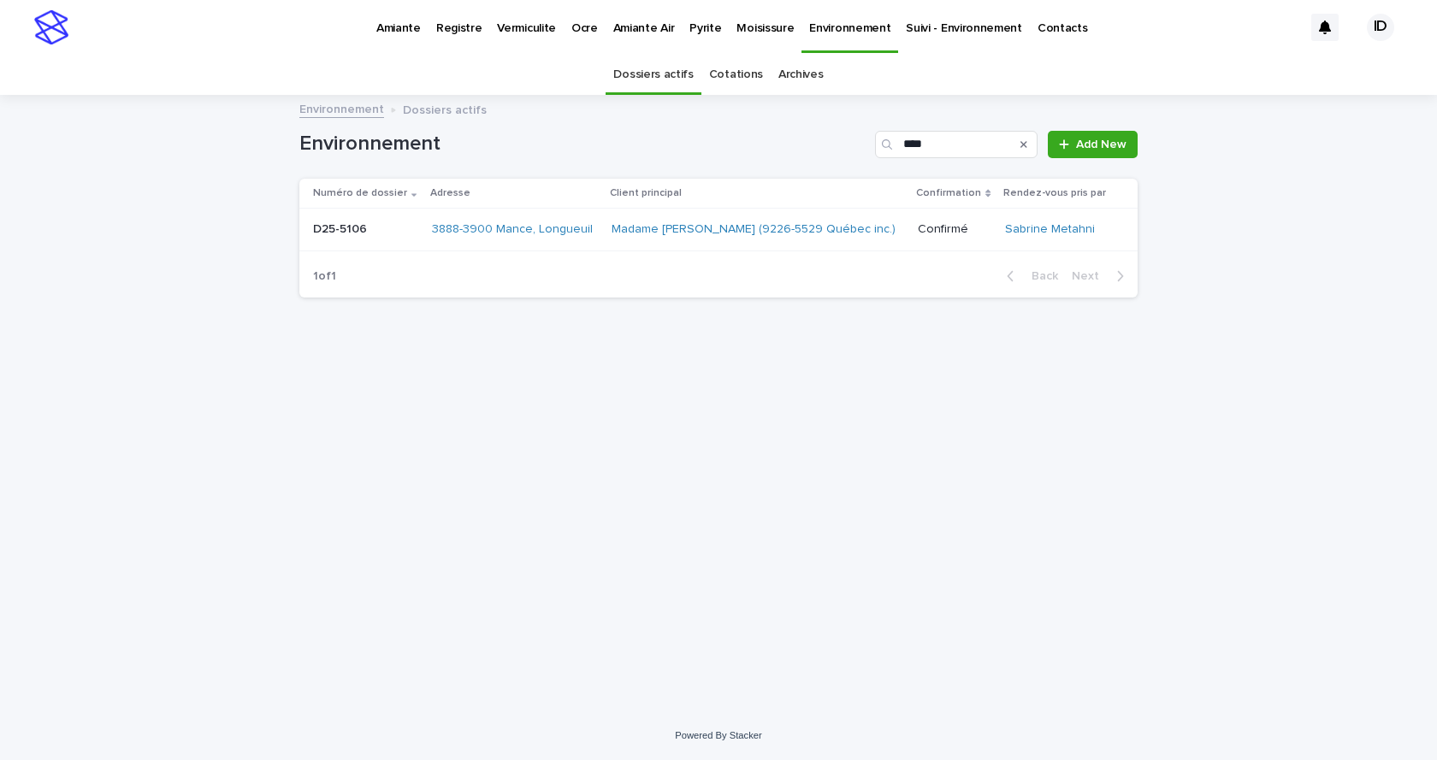
click at [605, 244] on td "Madame [PERSON_NAME] (9226-5529 Québec inc.)" at bounding box center [758, 230] width 306 height 43
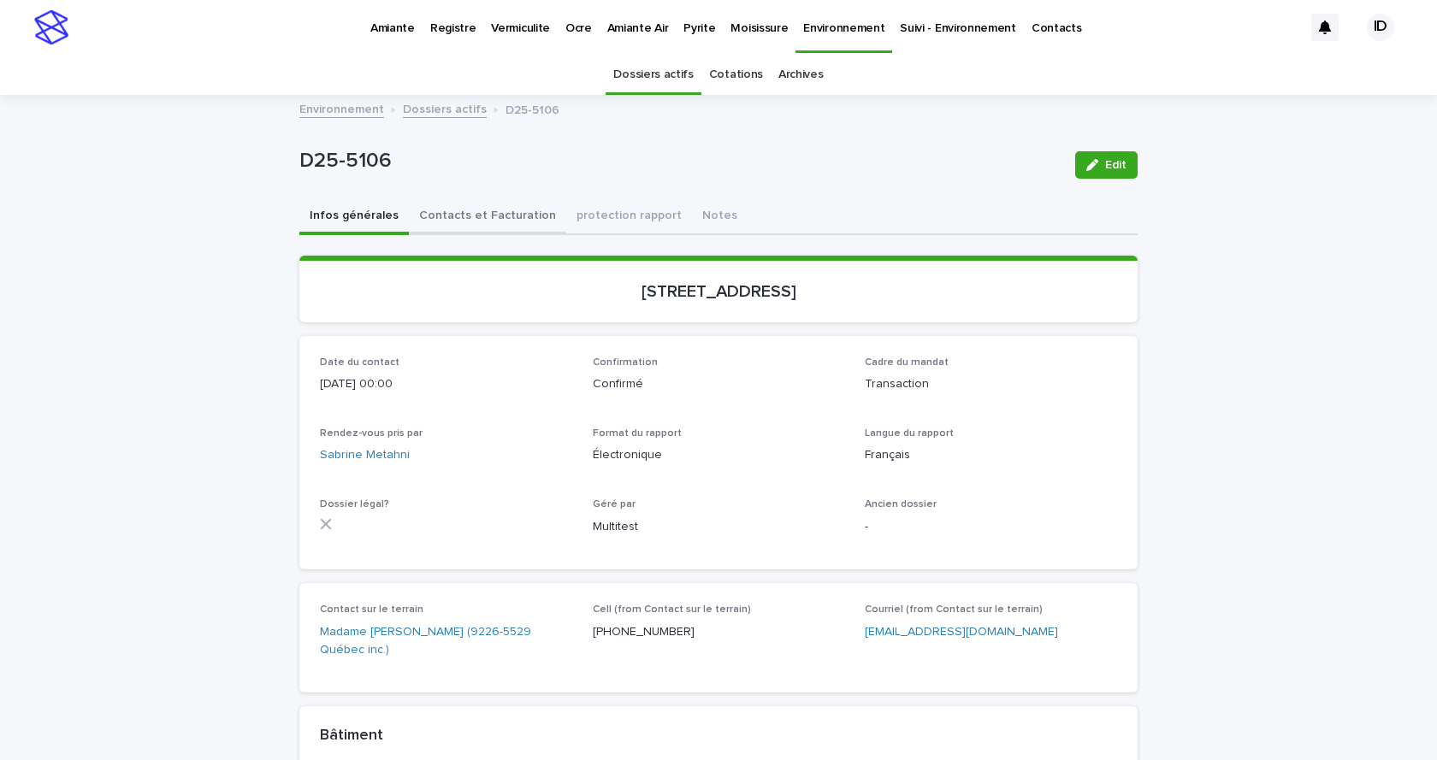
click at [498, 212] on button "Contacts et Facturation" at bounding box center [487, 217] width 157 height 36
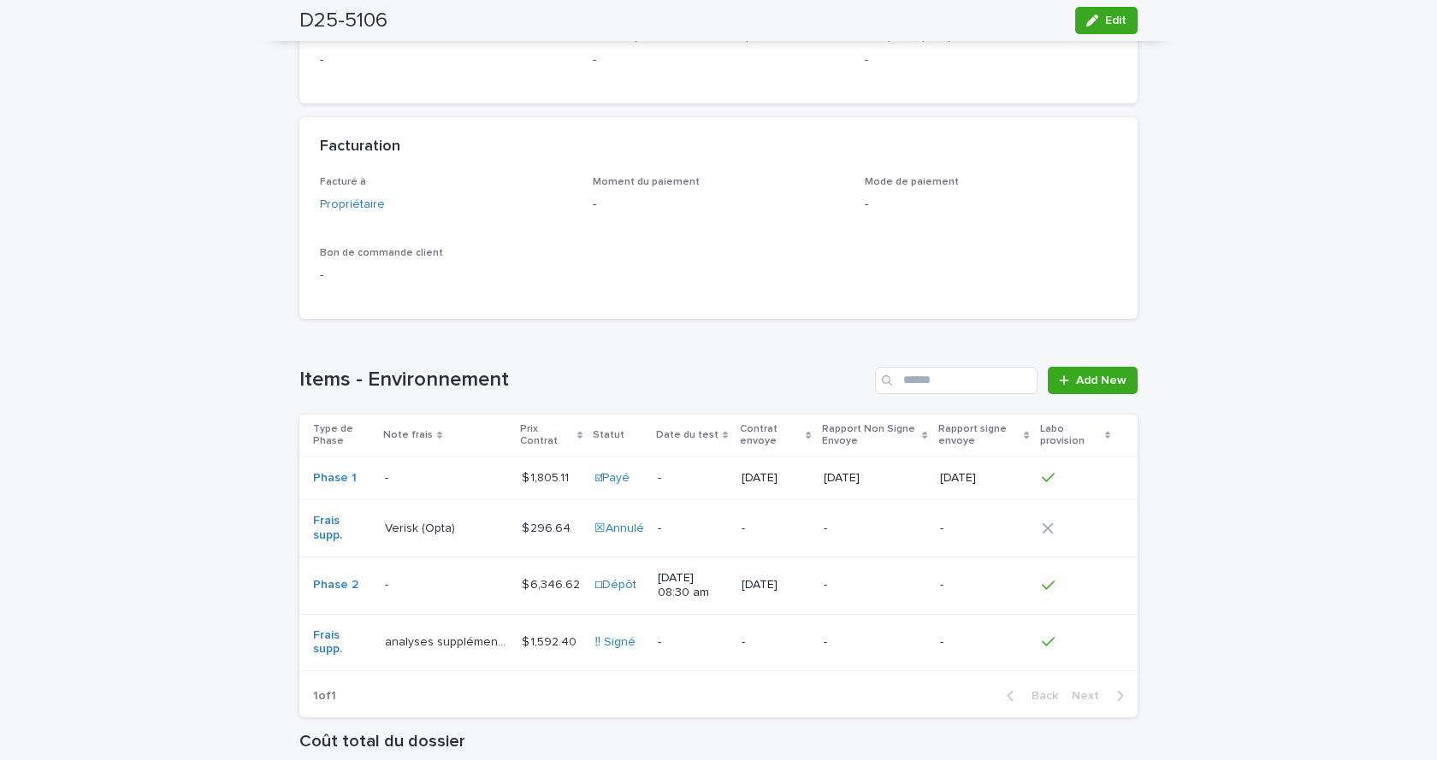
scroll to position [1368, 0]
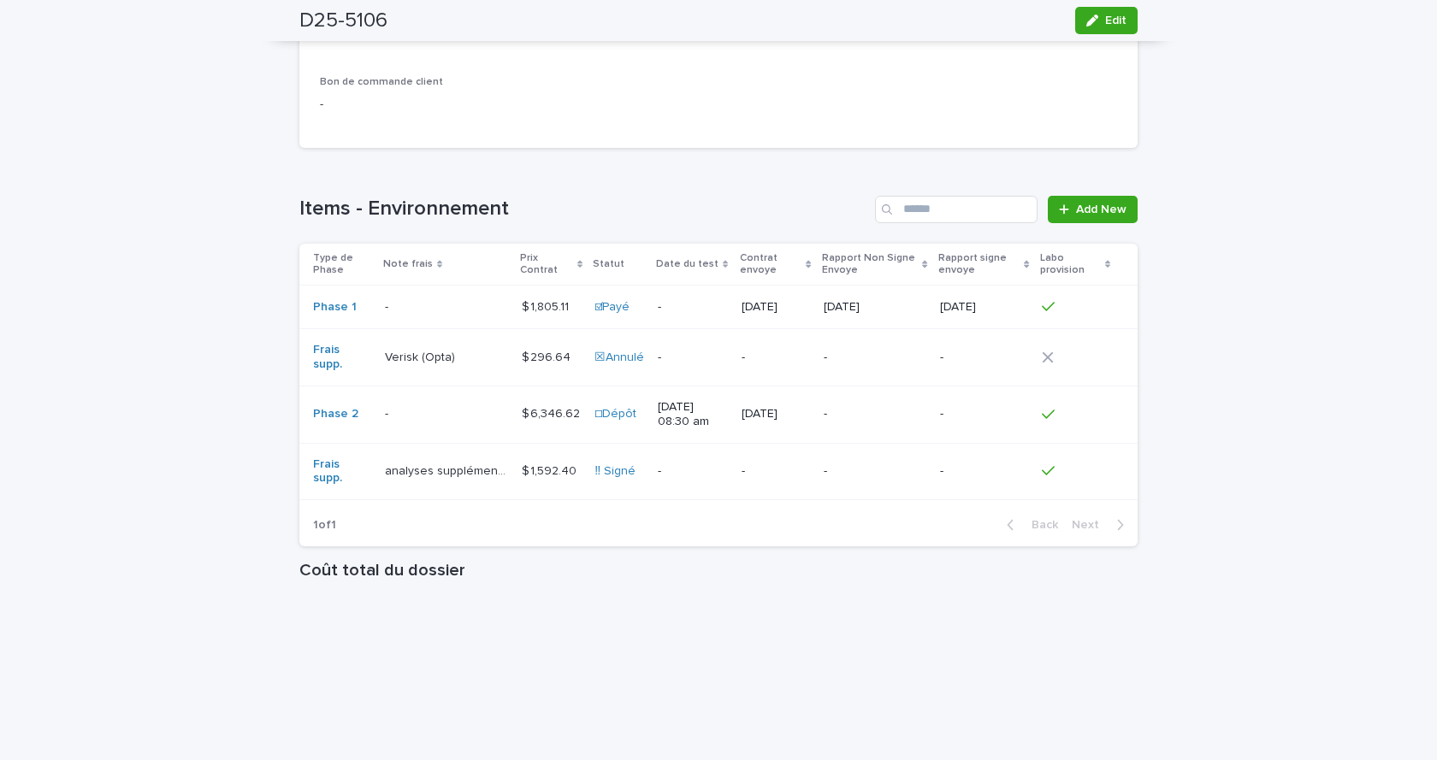
click at [441, 493] on td "analyses supplémentaires analyses supplémentaires" at bounding box center [447, 471] width 138 height 57
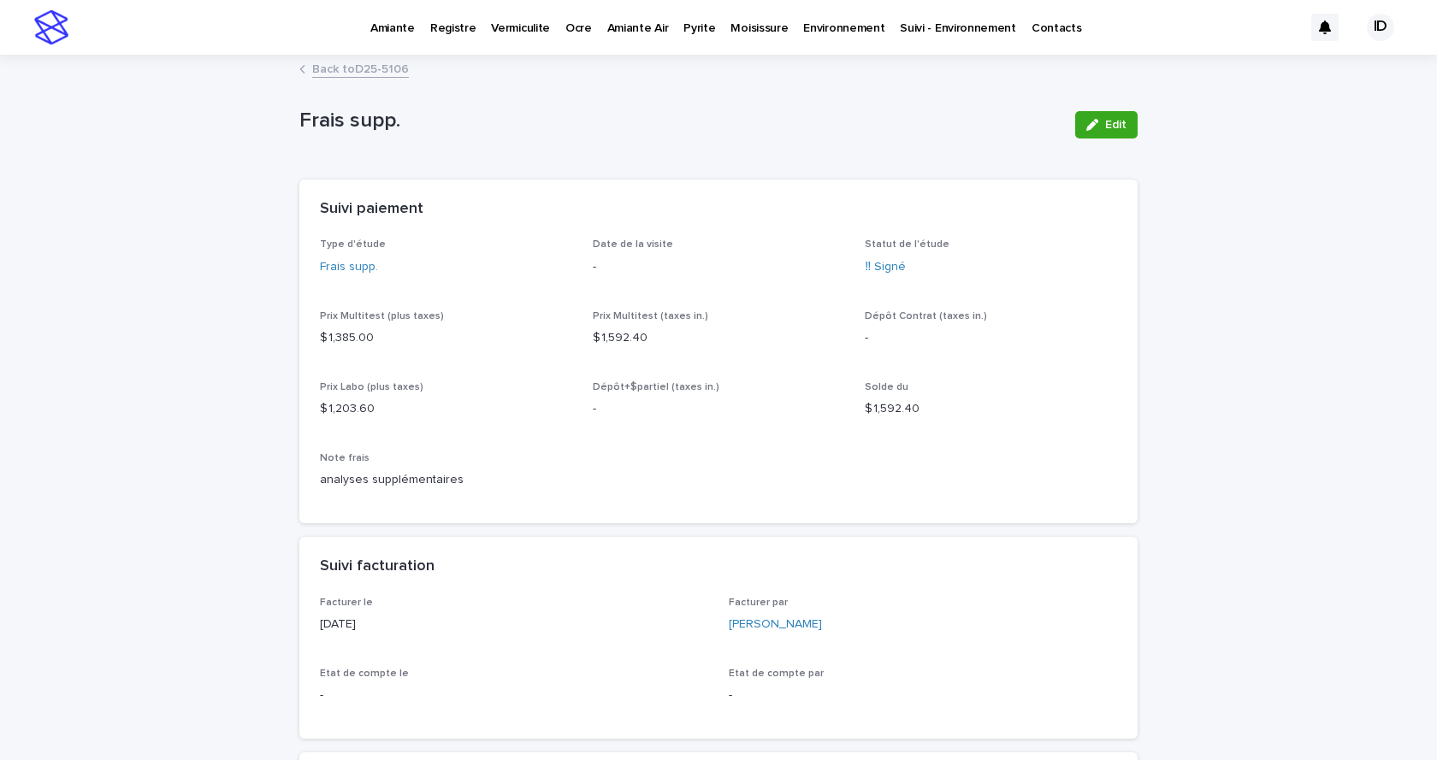
click at [362, 67] on link "Back to D25-5106" at bounding box center [360, 68] width 97 height 20
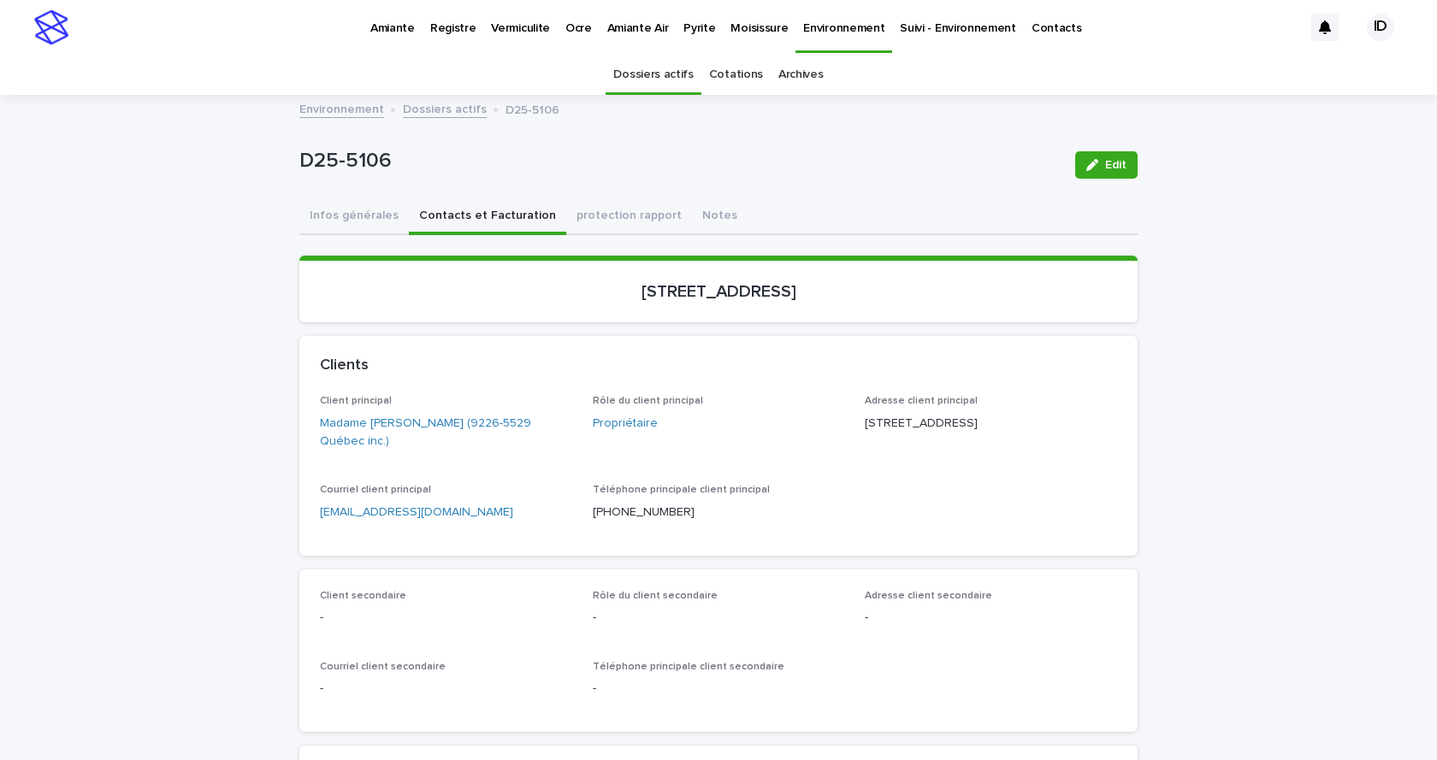
scroll to position [55, 0]
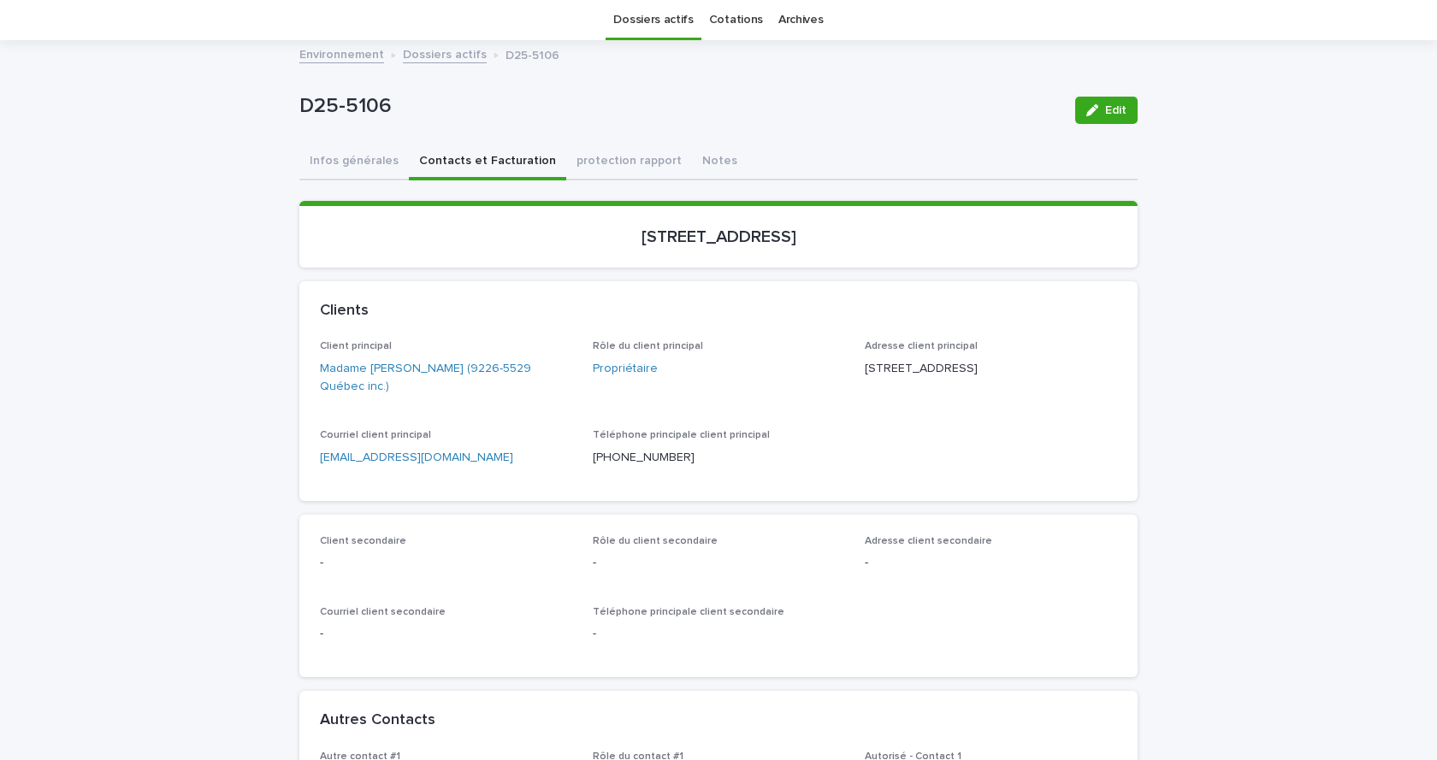
click at [361, 459] on link "[EMAIL_ADDRESS][DOMAIN_NAME]" at bounding box center [416, 458] width 193 height 12
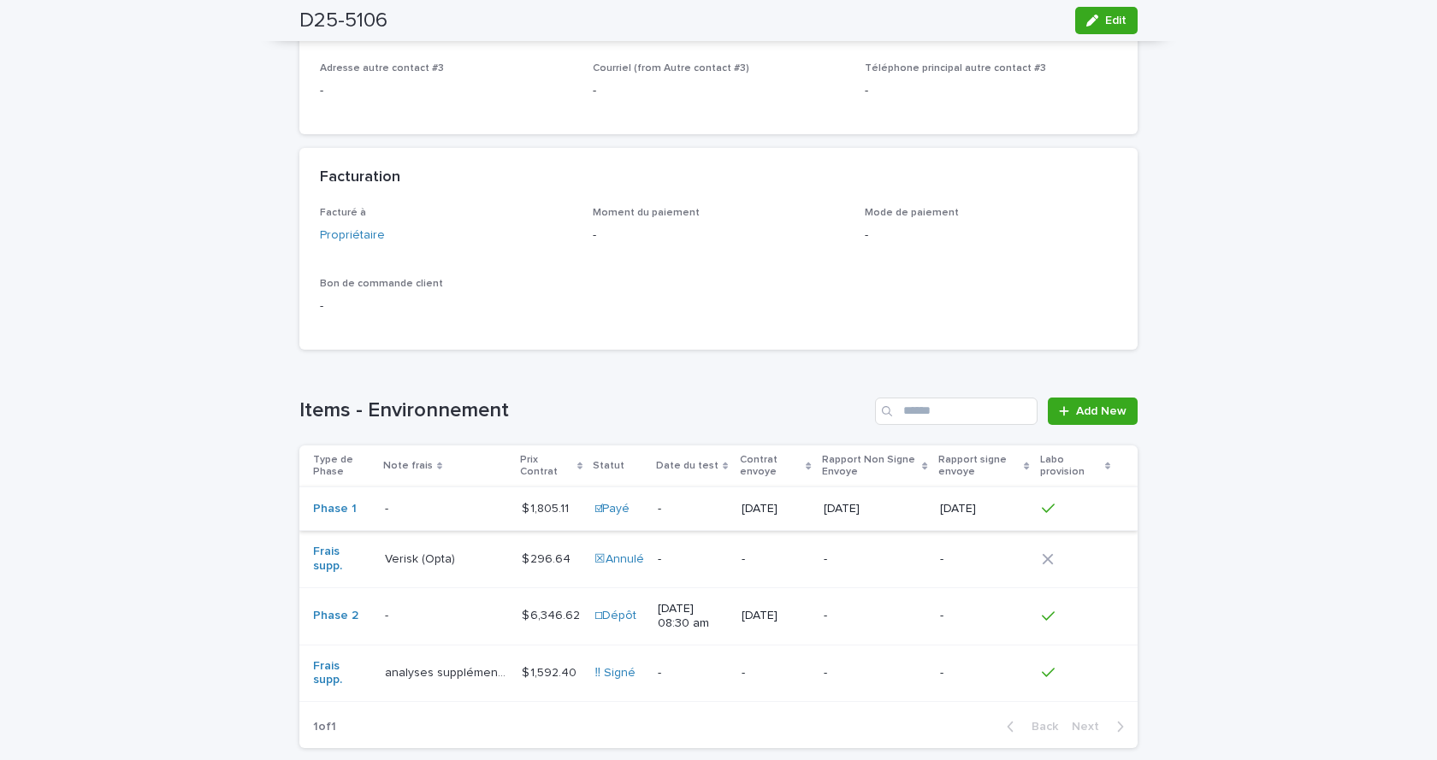
scroll to position [1252, 0]
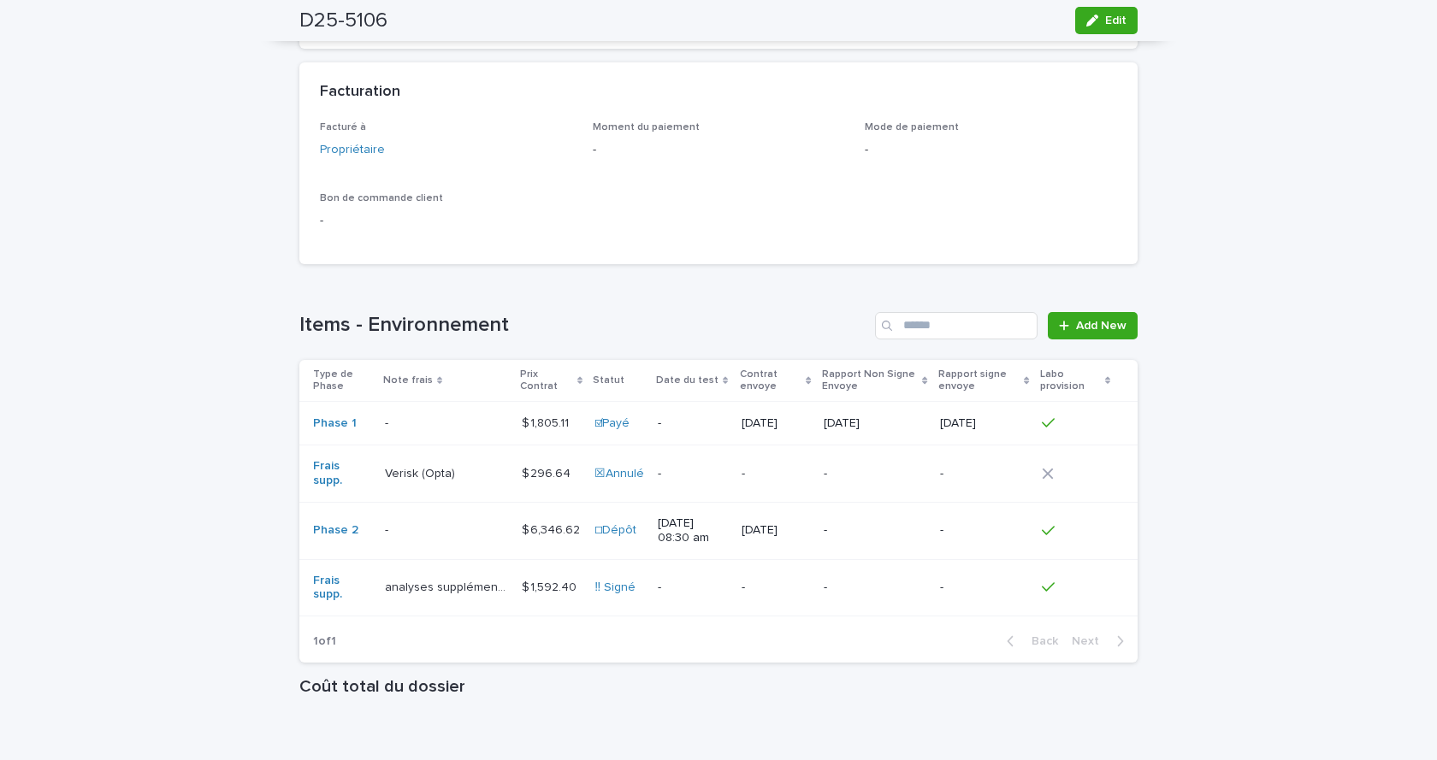
click at [458, 606] on td "analyses supplémentaires analyses supplémentaires" at bounding box center [447, 587] width 138 height 57
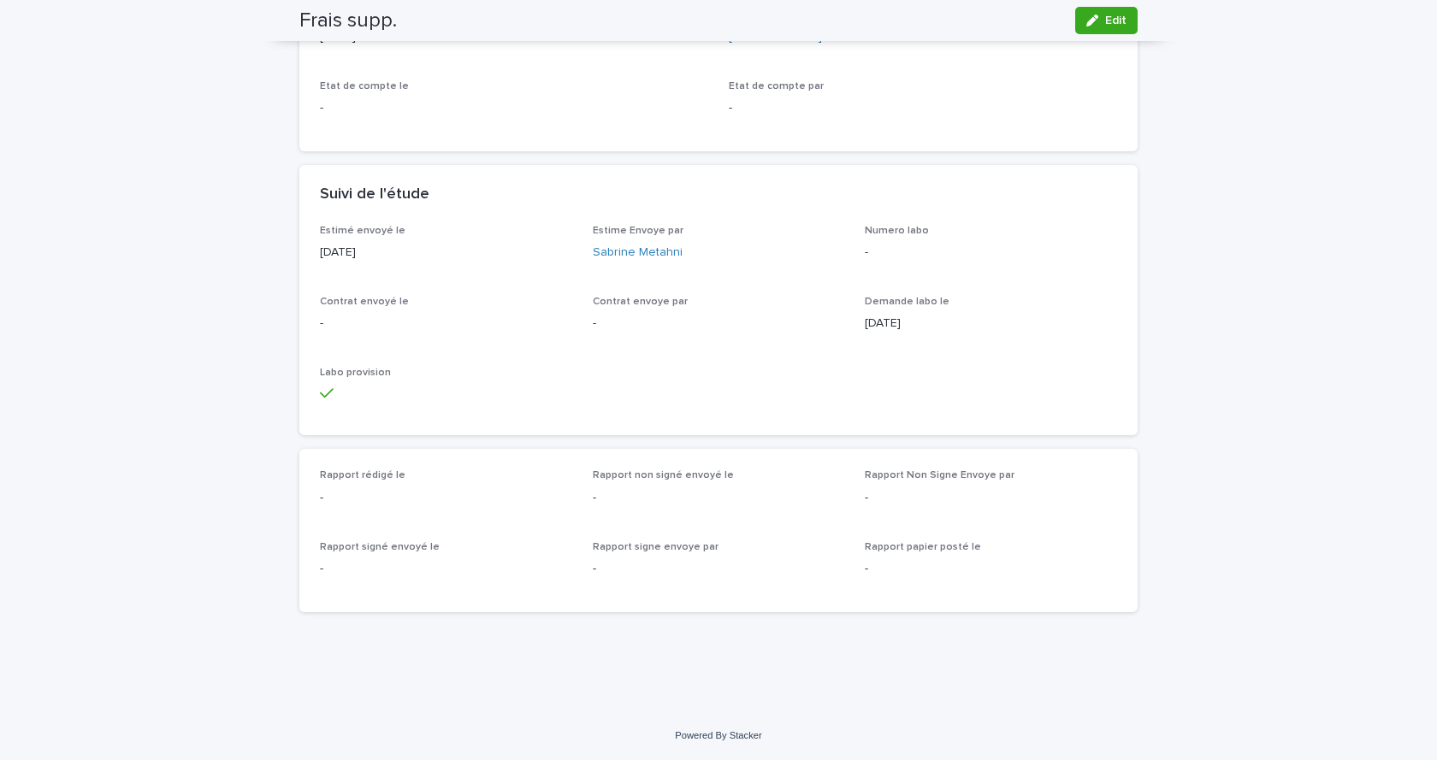
scroll to position [245, 0]
